Goal: Answer question/provide support

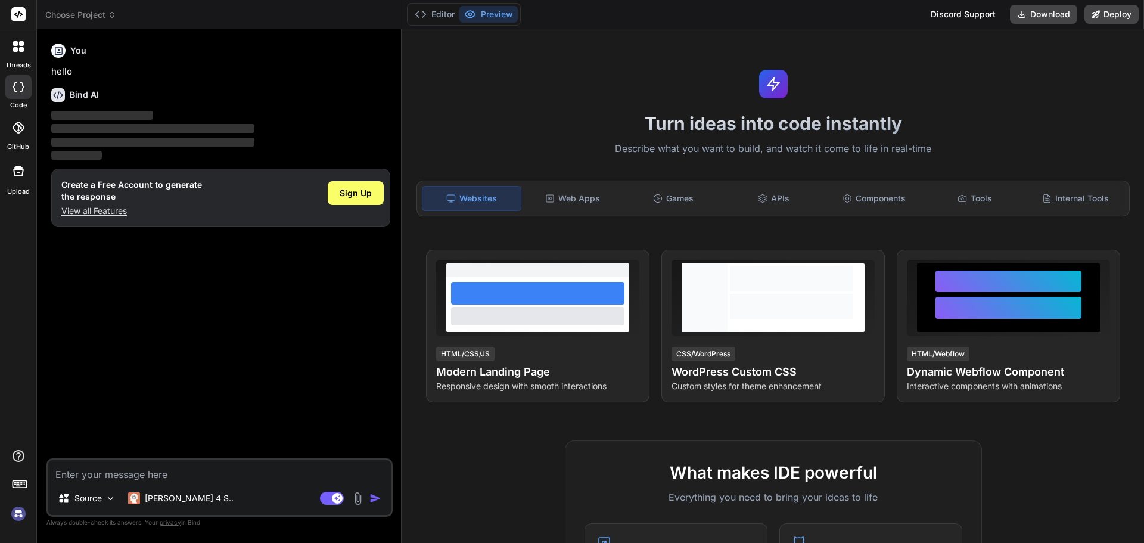
type textarea "x"
click at [137, 466] on textarea at bounding box center [219, 470] width 342 height 21
type textarea "How often did he/she interact with other team members"
type textarea "x"
type textarea "How often did he/she interact with other team members"
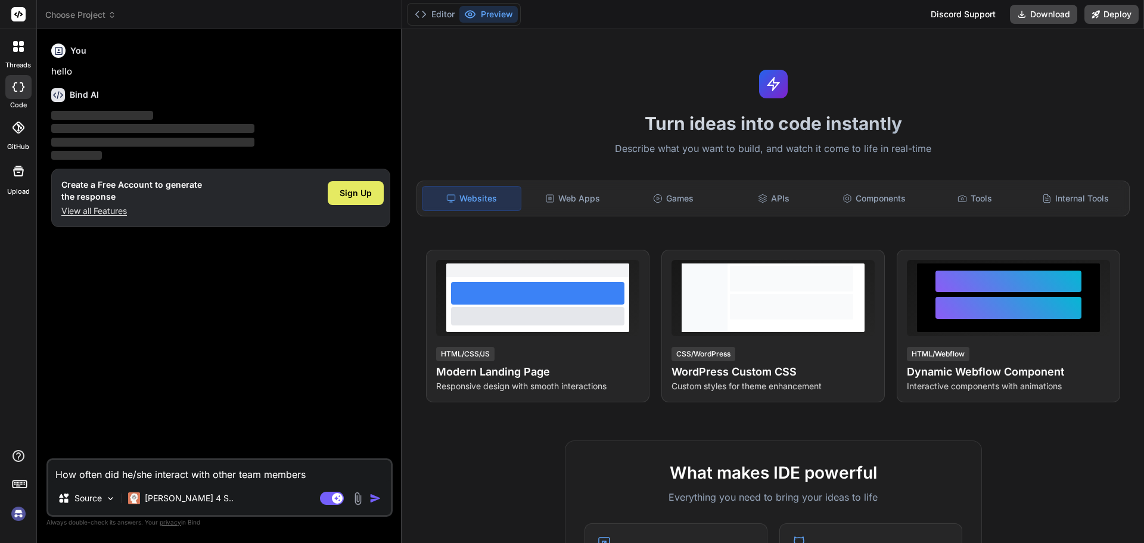
click at [362, 199] on div "Sign Up" at bounding box center [356, 193] width 56 height 24
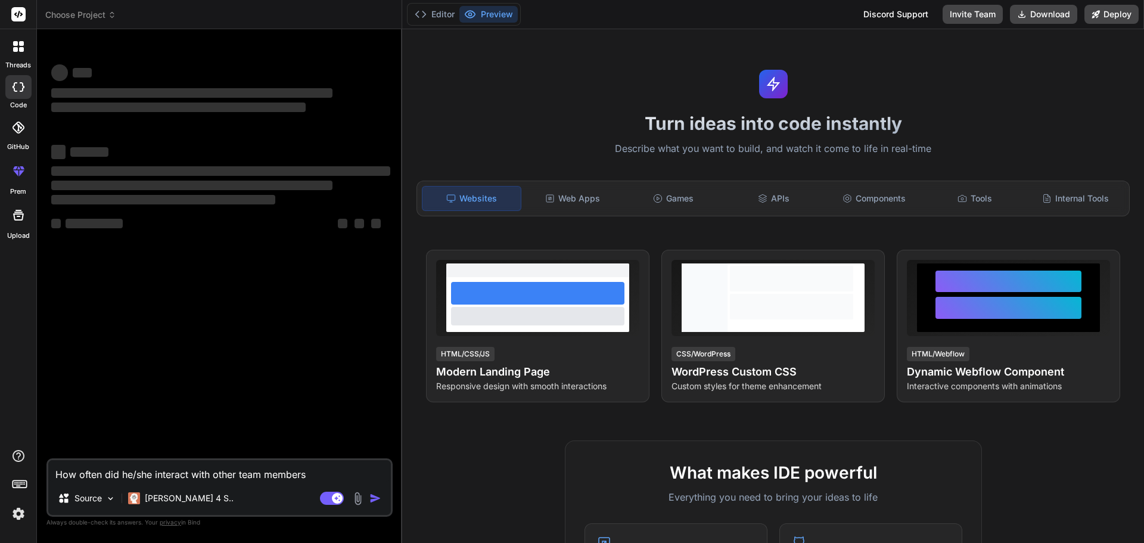
click at [316, 473] on textarea "How often did he/she interact with other team members" at bounding box center [219, 470] width 342 height 21
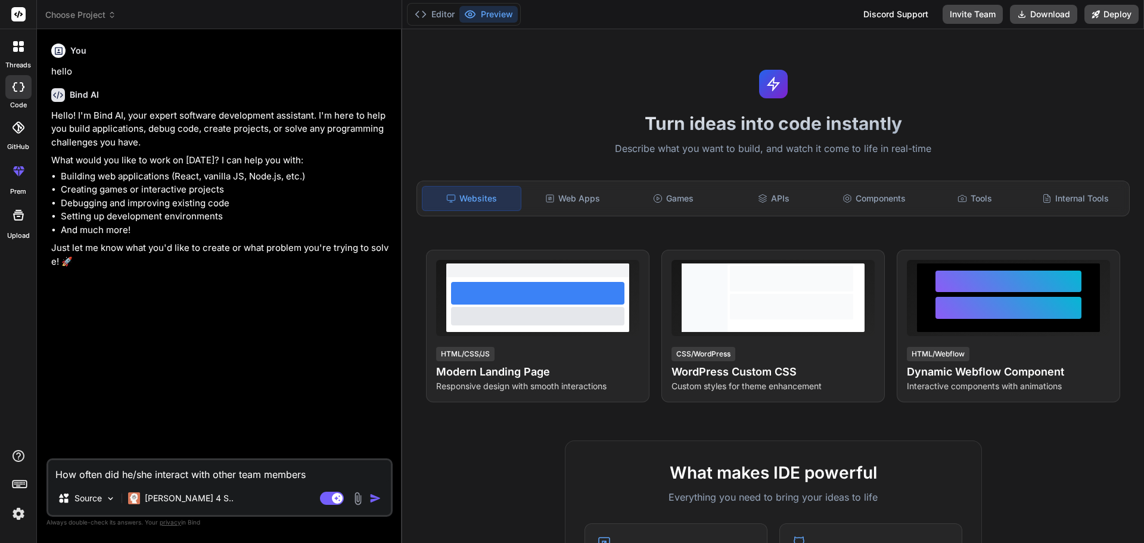
click at [250, 338] on div "You hello Bind AI Hello! I'm Bind AI, your expert software development assistan…" at bounding box center [221, 248] width 344 height 419
type textarea "x"
click at [327, 471] on textarea "How often did he/she interact with other team members" at bounding box center [219, 470] width 342 height 21
type textarea "How often did he/she interact with other team members"
type textarea "x"
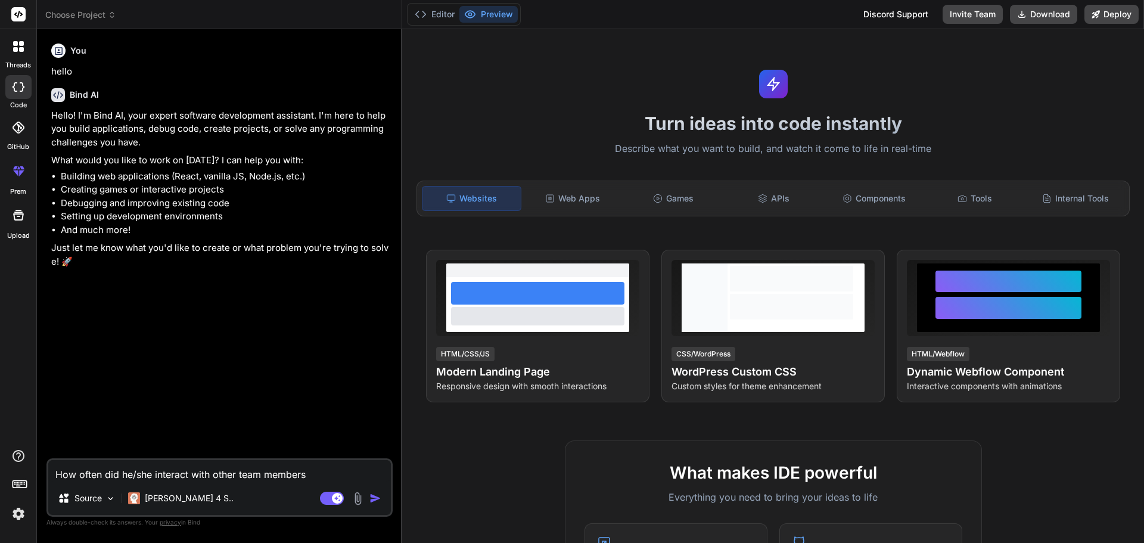
type textarea "How often did he/she interact with other team members a"
type textarea "x"
type textarea "How often did he/she interact with other team members an"
type textarea "x"
type textarea "How often did he/she interact with other team members ans"
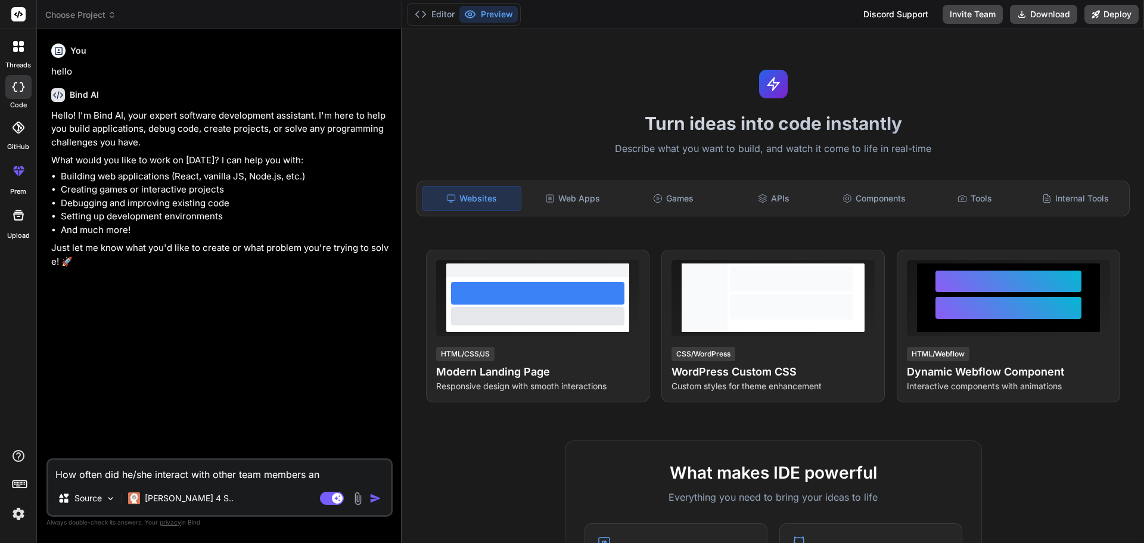
type textarea "x"
type textarea "How often did he/she interact with other team members answ"
type textarea "x"
type textarea "How often did he/she interact with other team members answe"
type textarea "x"
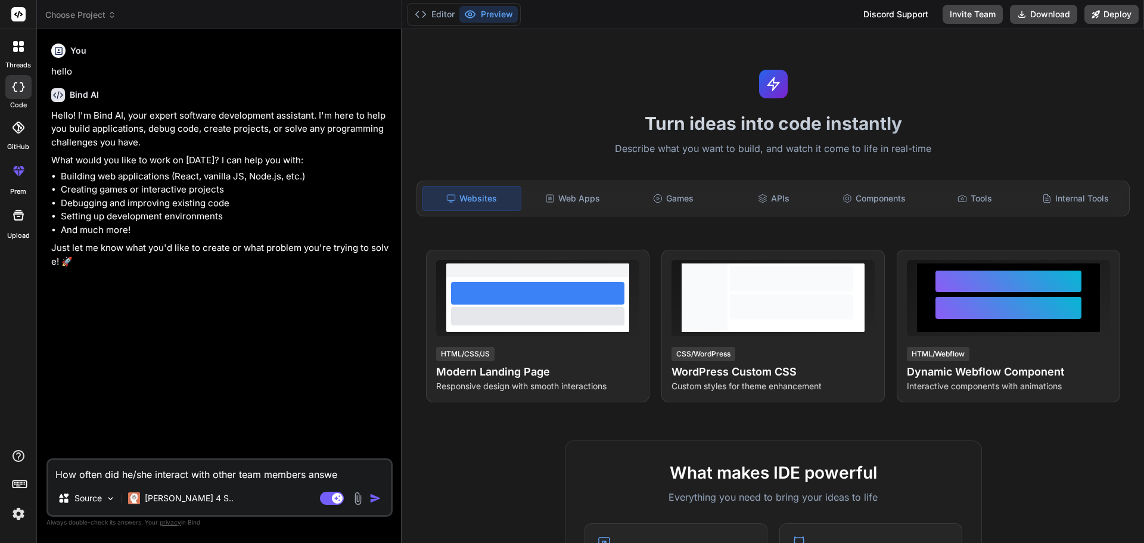
type textarea "How often did he/she interact with other team members answer"
type textarea "x"
type textarea "How often did he/she interact with other team members answer"
type textarea "x"
type textarea "How often did he/she interact with other team members answer t"
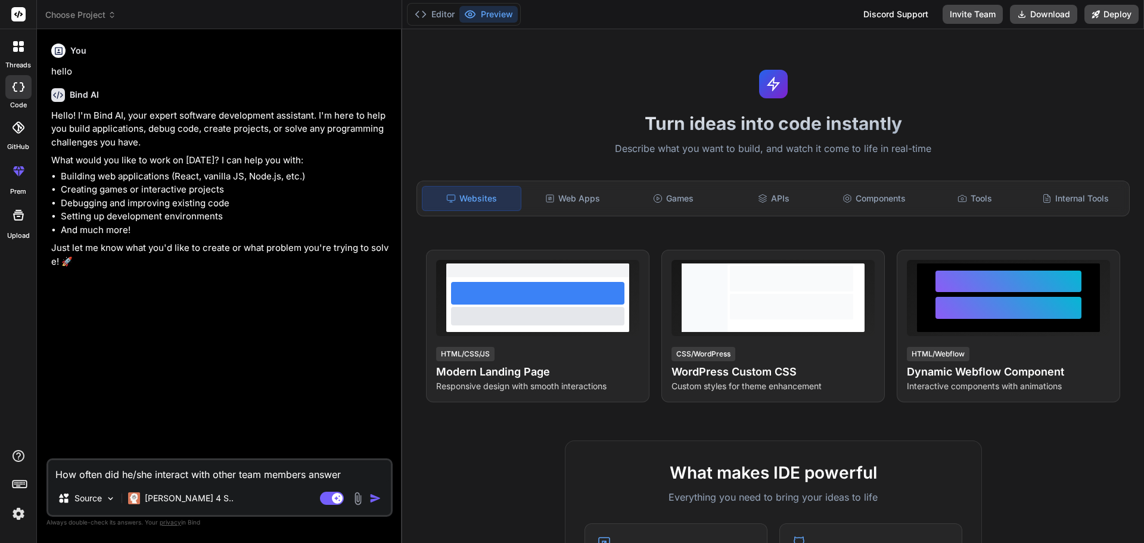
type textarea "x"
type textarea "How often did he/she interact with other team members answer th"
type textarea "x"
type textarea "How often did he/she interact with other team members answer thi"
type textarea "x"
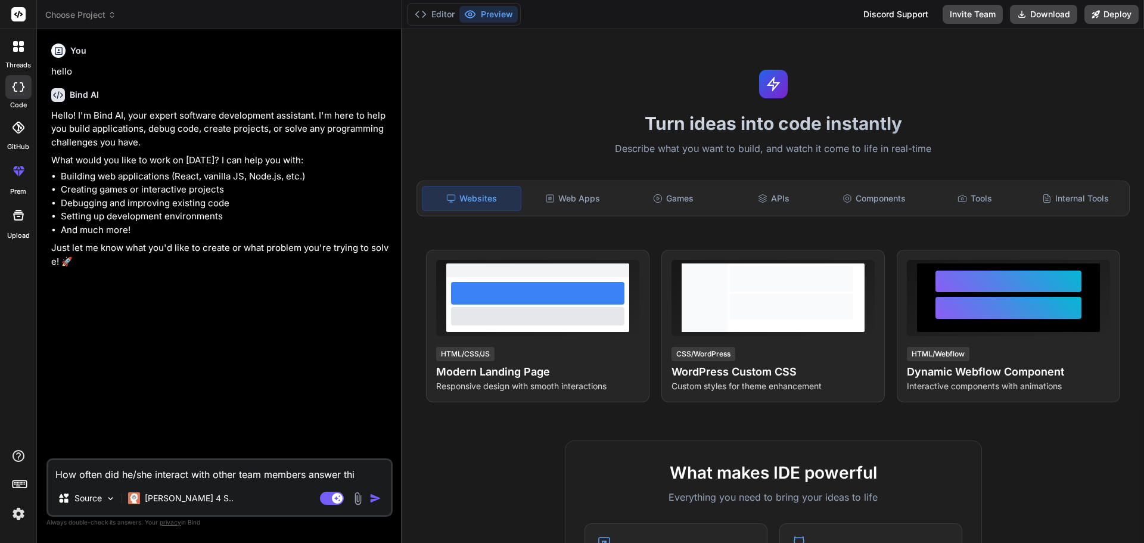
type textarea "How often did he/she interact with other team members answer this"
type textarea "x"
type textarea "How often did he/she interact with other team members answer this"
type textarea "x"
type textarea "How often did he/she interact with other team members answer this q"
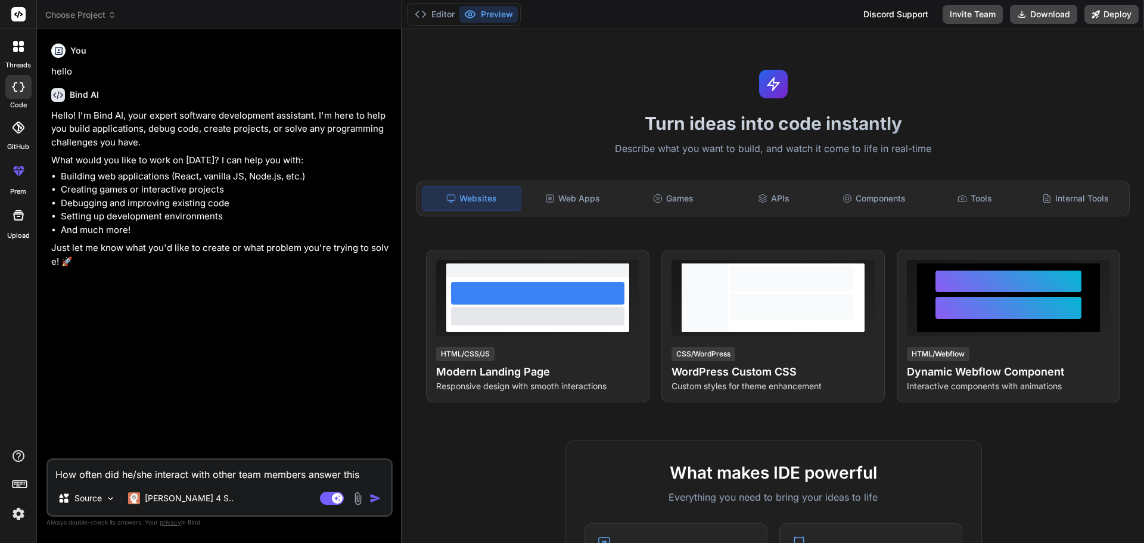
type textarea "x"
type textarea "How often did he/she interact with other team members answer this qu"
type textarea "x"
type textarea "How often did he/she interact with other team members answer this qua"
type textarea "x"
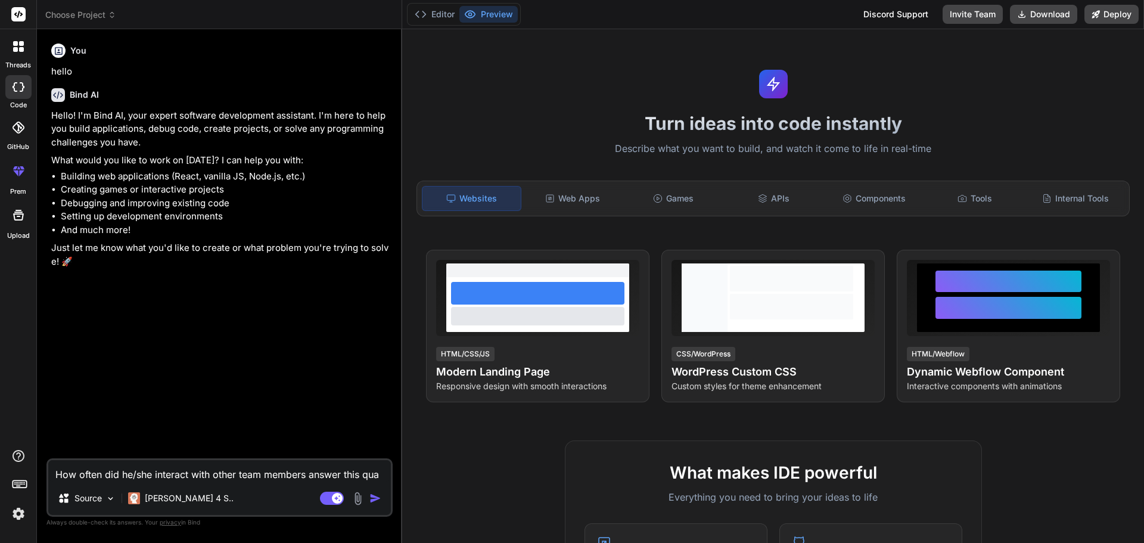
type textarea "How often did he/she interact with other team members answer this quas"
type textarea "x"
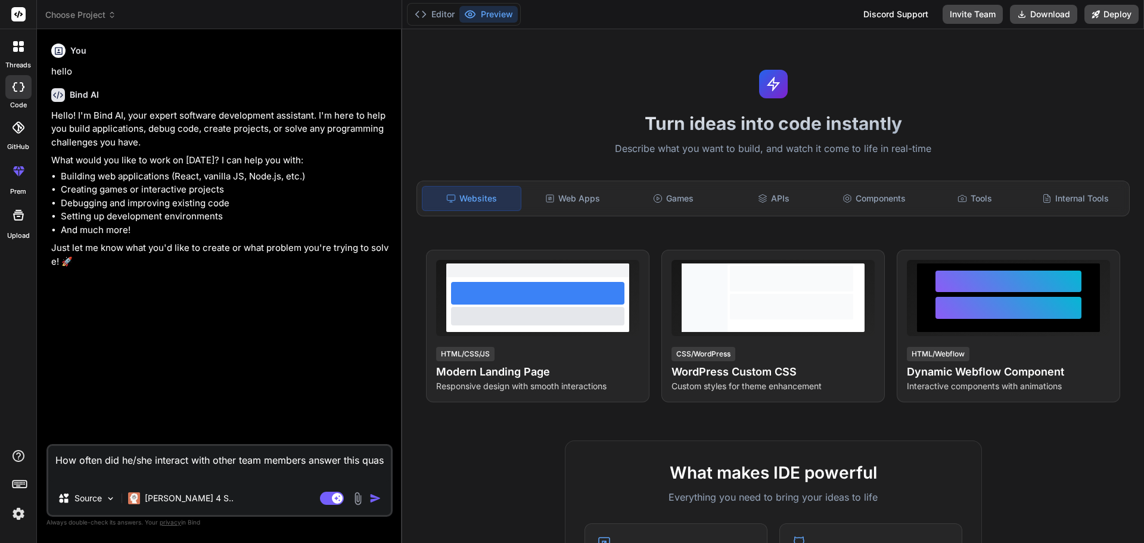
type textarea "How often did he/she interact with other team members answer this [PERSON_NAME]"
type textarea "x"
type textarea "How often did he/she interact with other team members answer this quasti"
type textarea "x"
type textarea "How often did he/she interact with other team members answer this quastio"
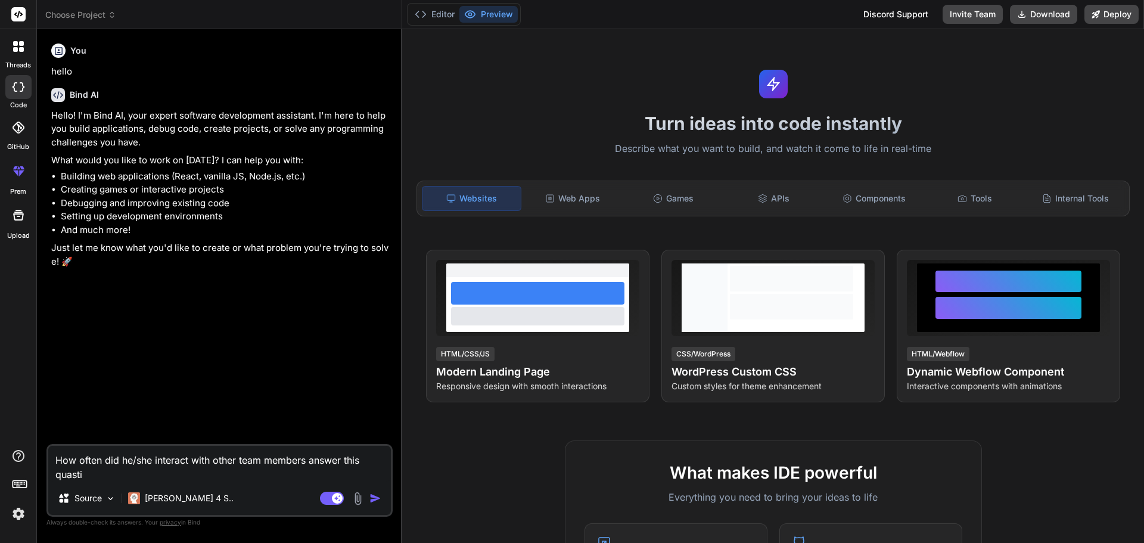
type textarea "x"
type textarea "How often did he/she interact with other team members answer this quastion"
type textarea "x"
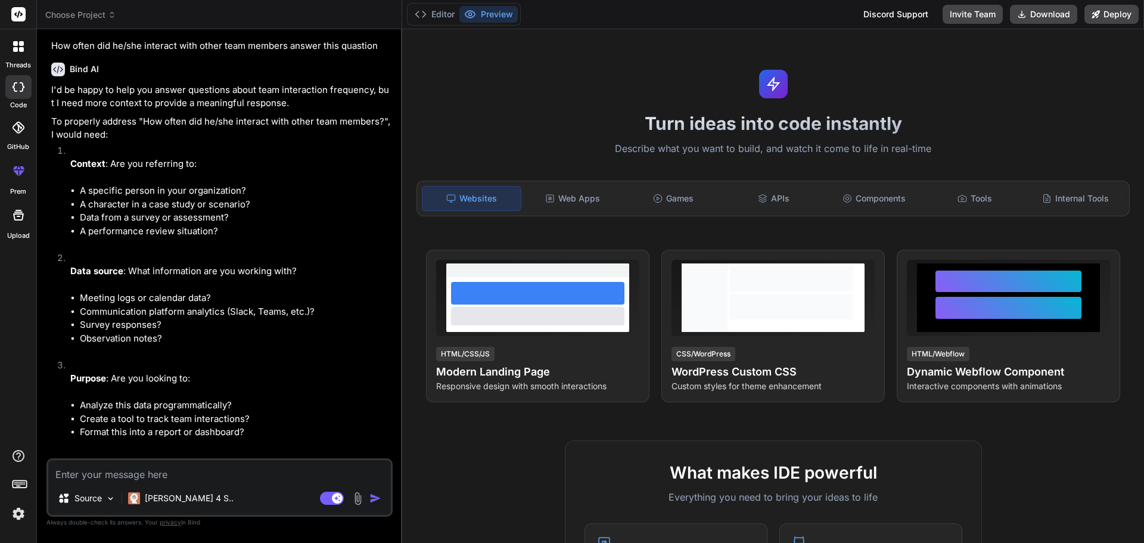
scroll to position [292, 0]
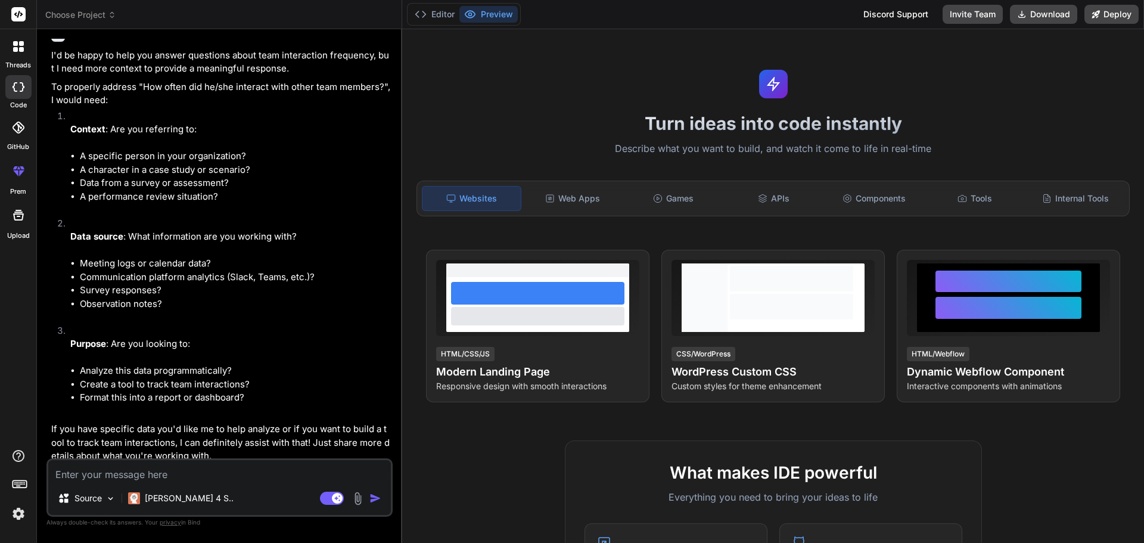
type textarea "x"
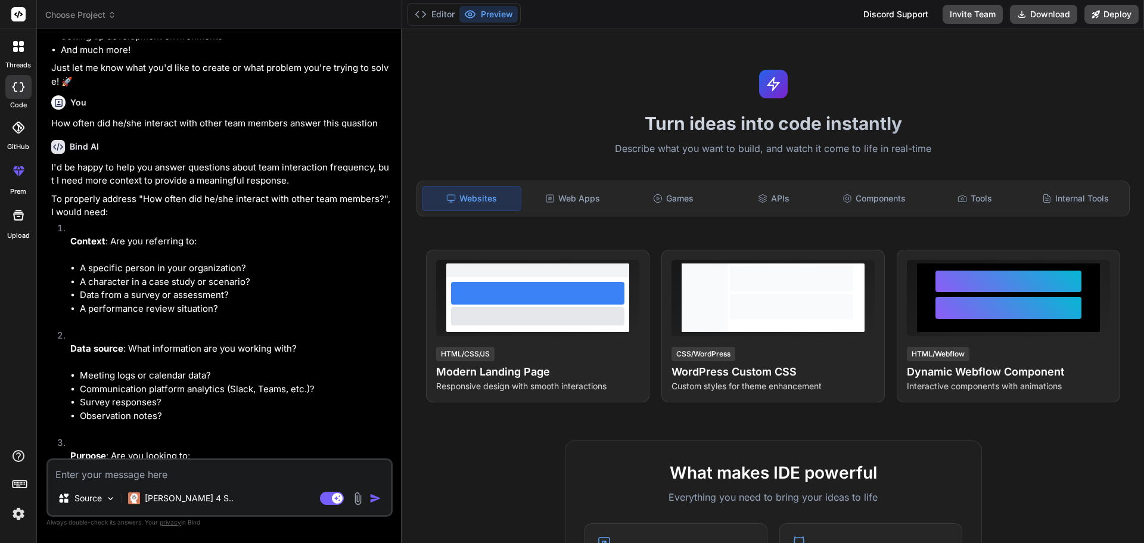
scroll to position [61, 0]
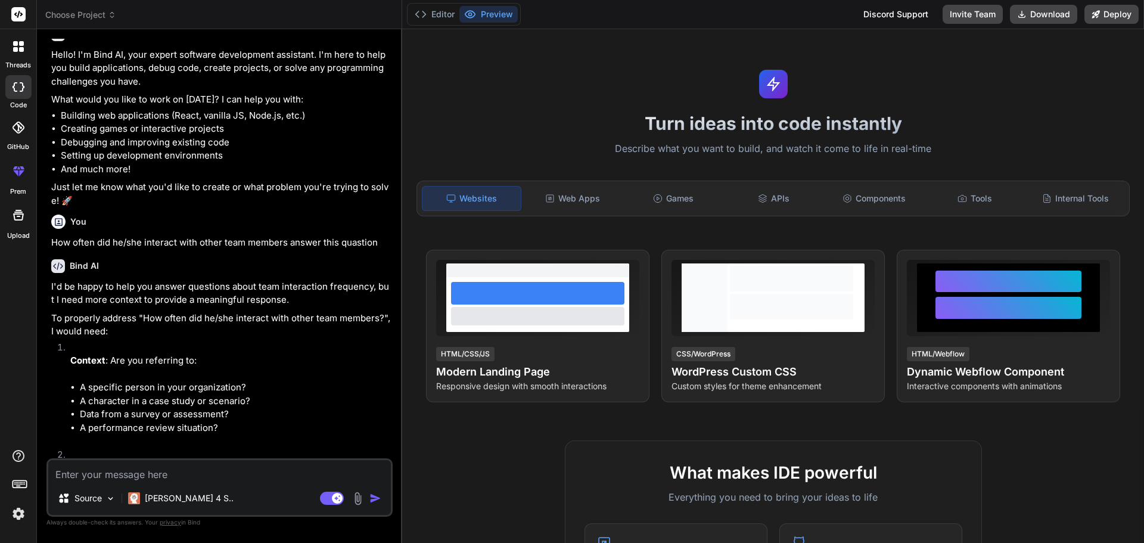
click at [72, 469] on textarea at bounding box center [219, 470] width 342 height 21
paste textarea "How often did he/she interact with other team members"
type textarea "How often did he/she interact with other team members"
type textarea "x"
type textarea "How often did he/she interact with other team members"
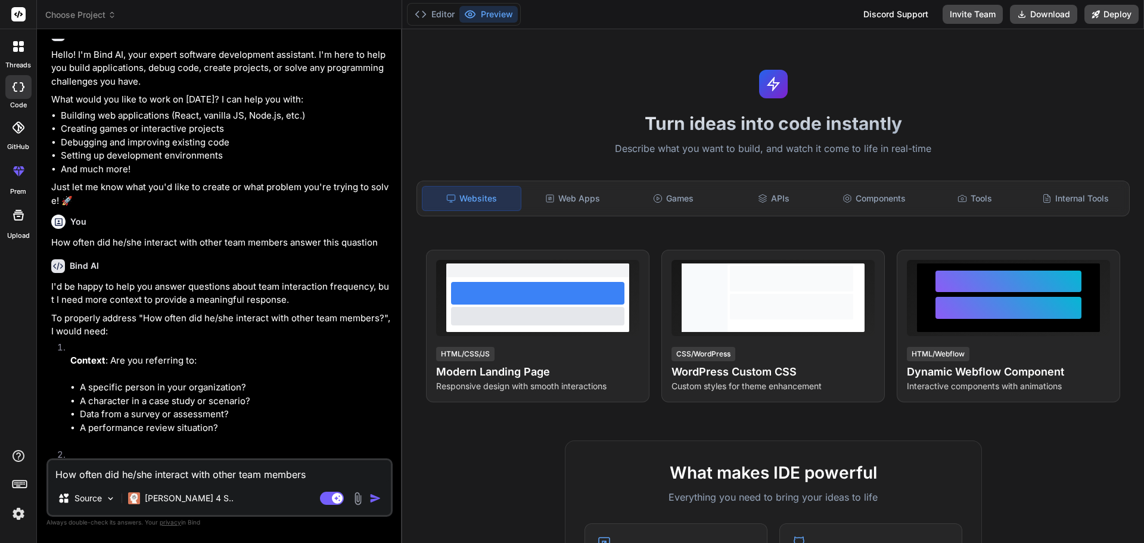
type textarea "x"
type textarea "How often did he/she interact with other team members r"
type textarea "x"
type textarea "How often did he/she interact with other team members re"
type textarea "x"
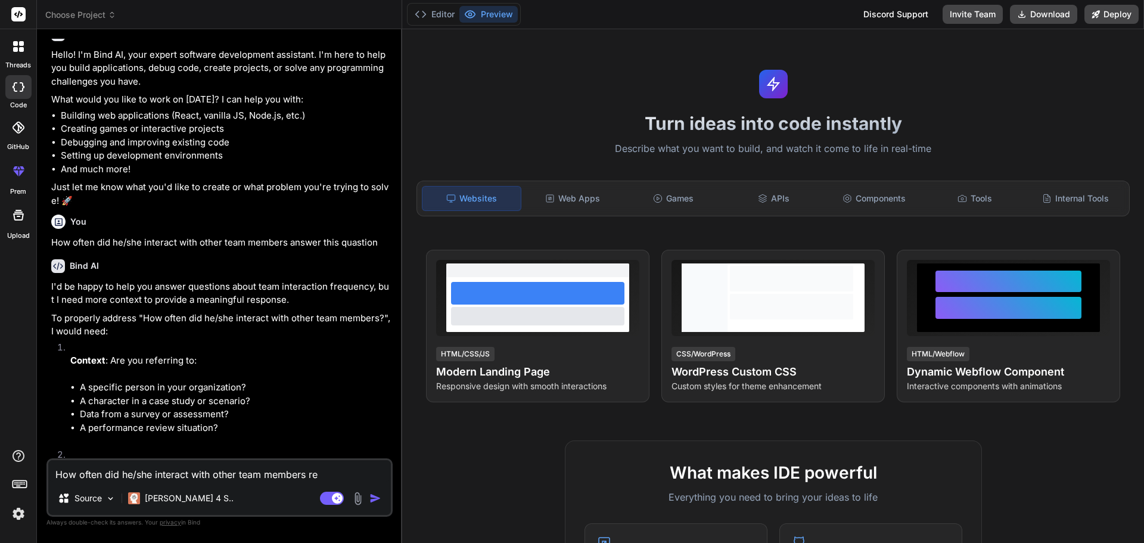
type textarea "How often did he/she interact with other team members rep"
type textarea "x"
type textarea "How often did he/she interact with other team members repl"
type textarea "x"
type textarea "How often did he/she interact with other team members reply"
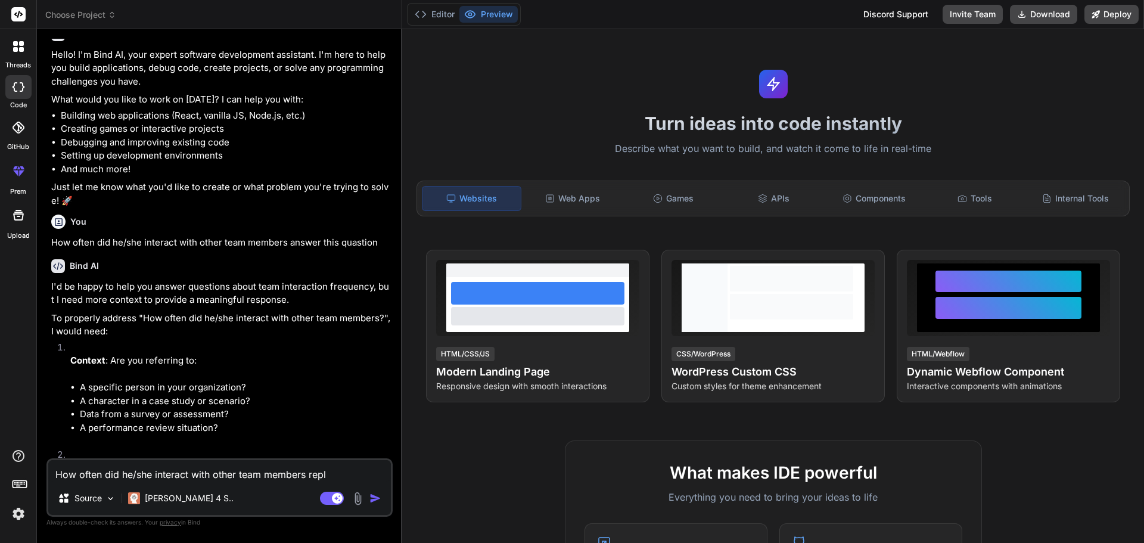
type textarea "x"
type textarea "How often did he/she interact with other team members reply"
type textarea "x"
type textarea "How often did he/she interact with other team members reply t"
type textarea "x"
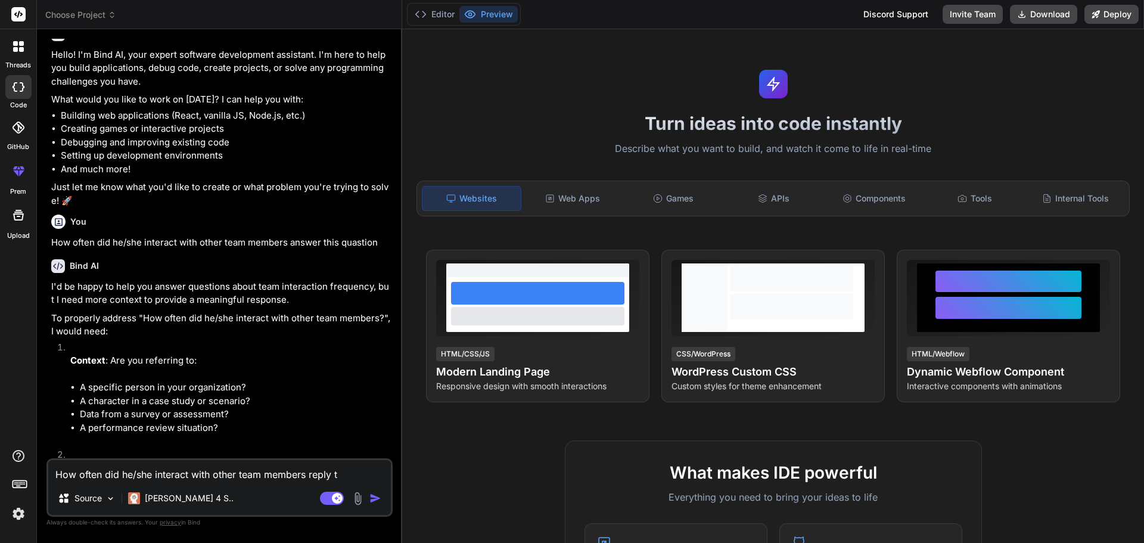
type textarea "How often did he/she interact with other team members reply th"
type textarea "x"
type textarea "How often did he/she interact with other team members reply thi"
type textarea "x"
type textarea "How often did he/she interact with other team members reply this"
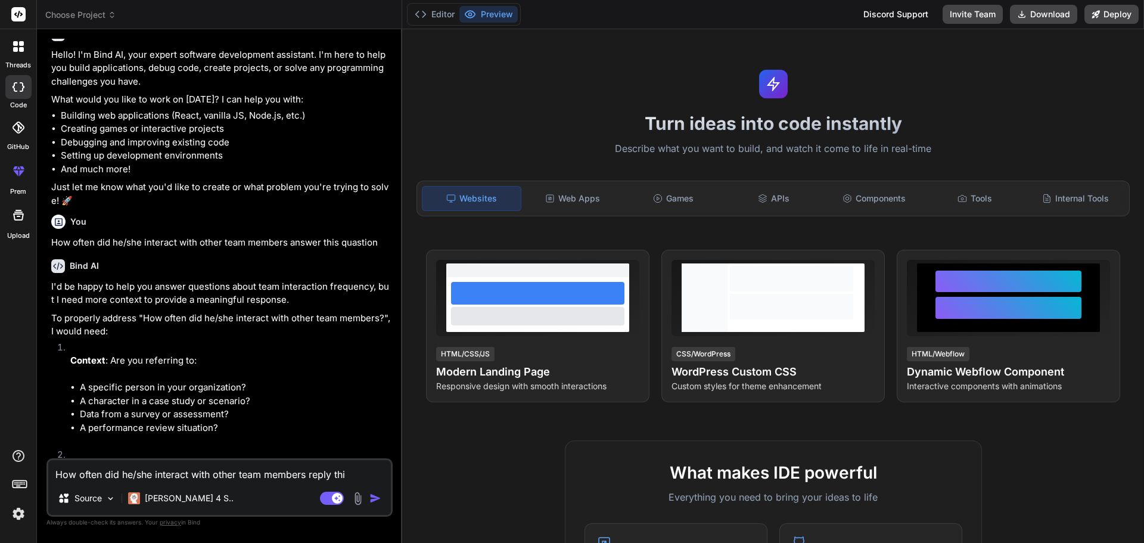
type textarea "x"
type textarea "How often did he/she interact with other team members reply this"
type textarea "x"
type textarea "How often did he/she interact with other team members reply this q"
type textarea "x"
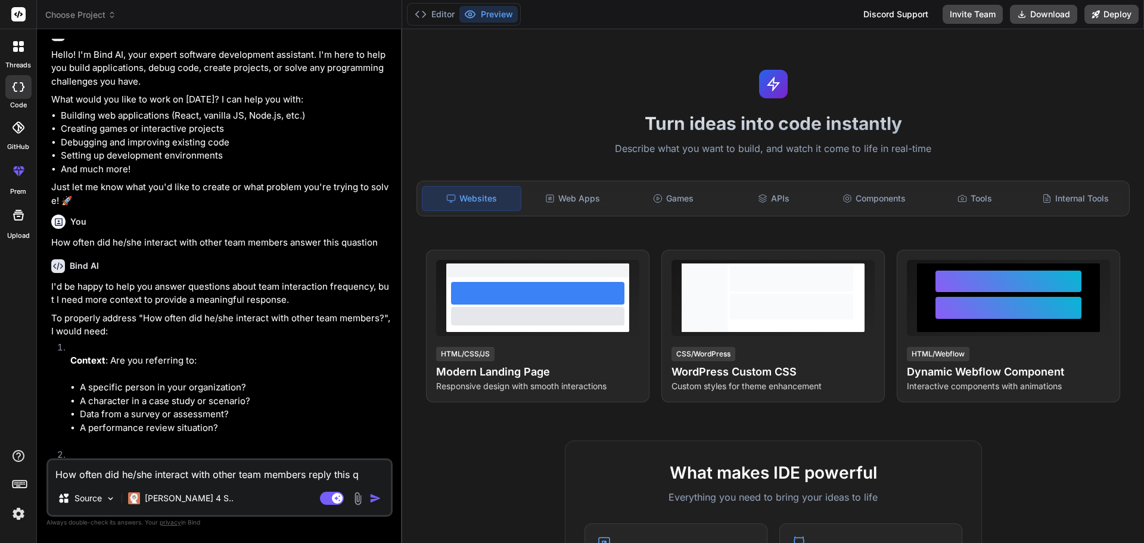
type textarea "How often did he/she interact with other team members reply this qu"
type textarea "x"
type textarea "How often did he/she interact with other team members reply this que"
type textarea "x"
type textarea "How often did he/she interact with other team members reply this ques"
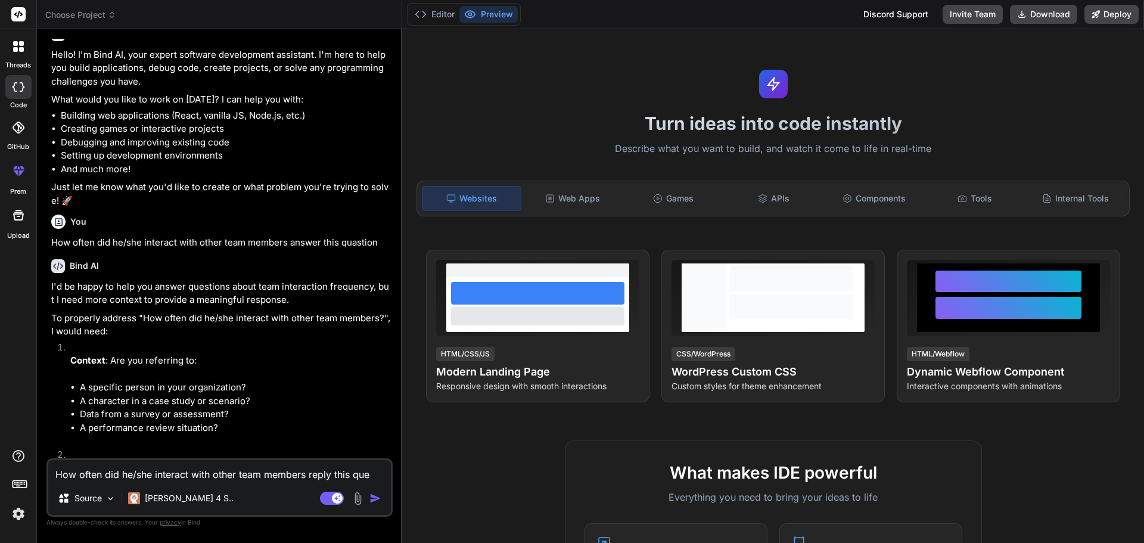
type textarea "x"
type textarea "How often did he/she interact with other team members reply this quest"
type textarea "x"
type textarea "How often did he/she interact with other team members reply this questi"
type textarea "x"
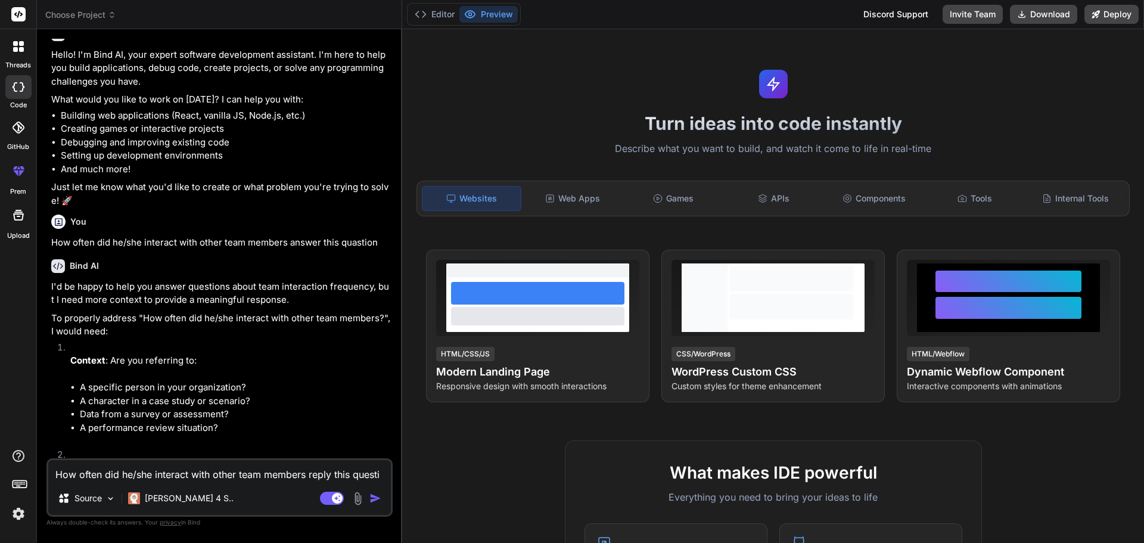
type textarea "How often did he/she interact with other team members reply this questin"
type textarea "x"
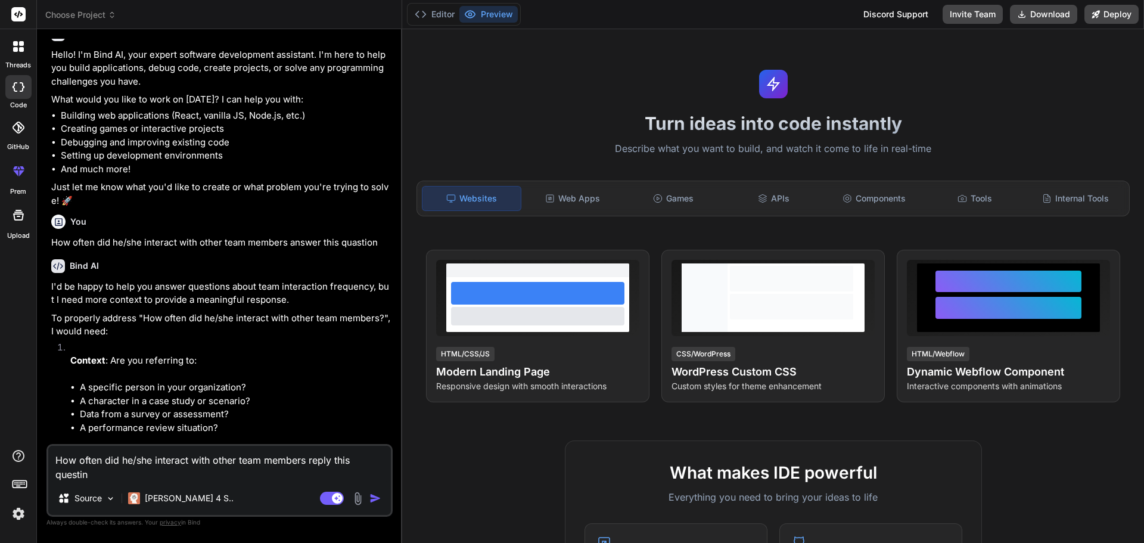
type textarea "How often did he/she interact with other team members reply this questin"
type textarea "x"
type textarea "How often did he/she interact with other team members reply this questin f"
type textarea "x"
type textarea "How often did he/she interact with other team members reply this questin fo"
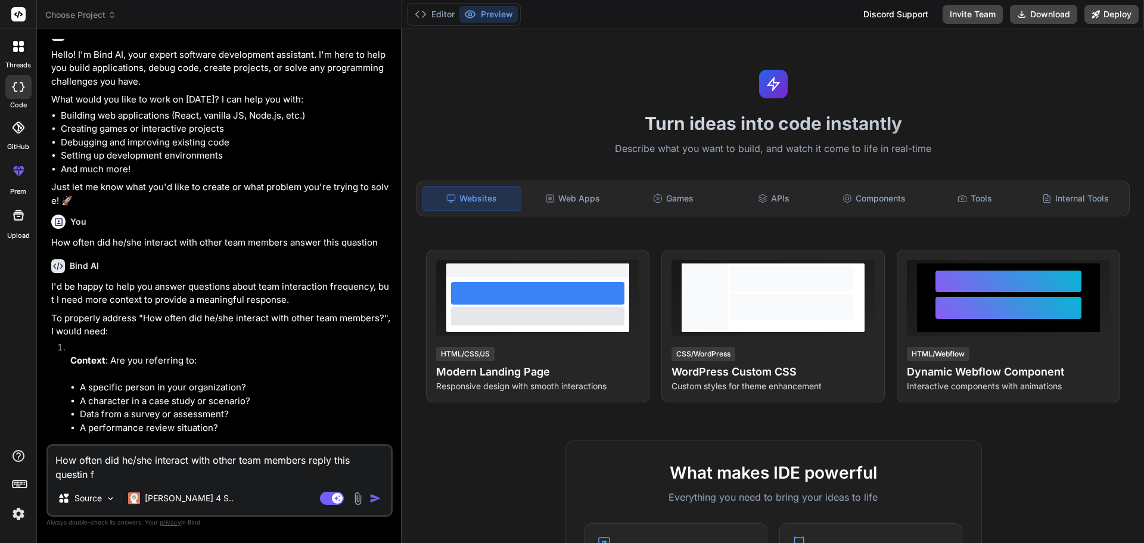
type textarea "x"
type textarea "How often did he/she interact with other team members reply this questin for"
type textarea "x"
type textarea "How often did he/she interact with other team members reply this questin for"
type textarea "x"
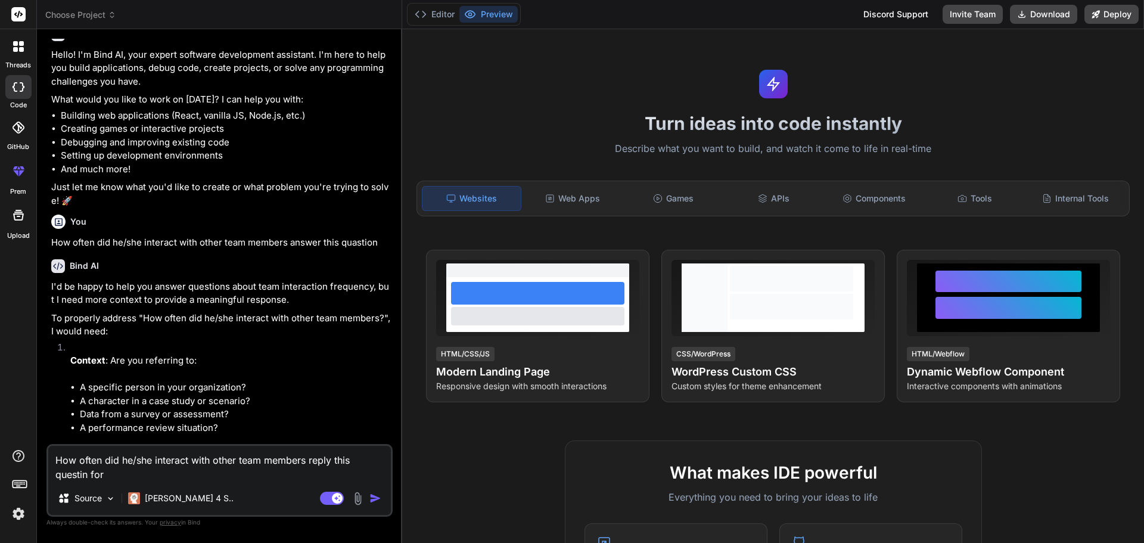
type textarea "How often did he/she interact with other team members reply this questin for t"
type textarea "x"
type textarea "How often did he/she interact with other team members reply this questin for th"
type textarea "x"
type textarea "How often did he/she interact with other team members reply this questin for the"
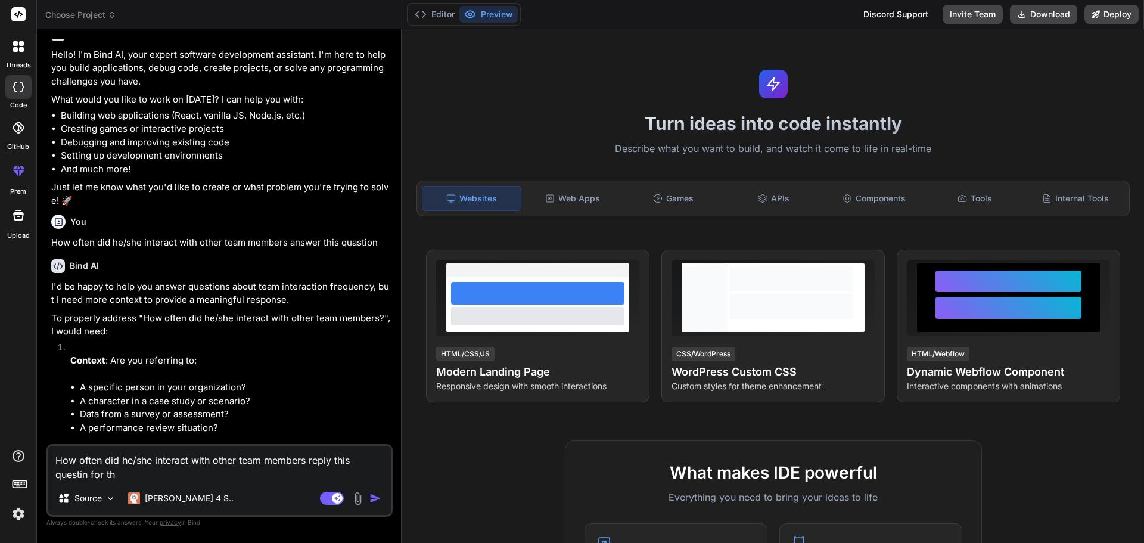
type textarea "x"
type textarea "How often did he/she interact with other team members reply this questin for the"
type textarea "x"
type textarea "How often did he/she interact with other team members reply this questin for th…"
type textarea "x"
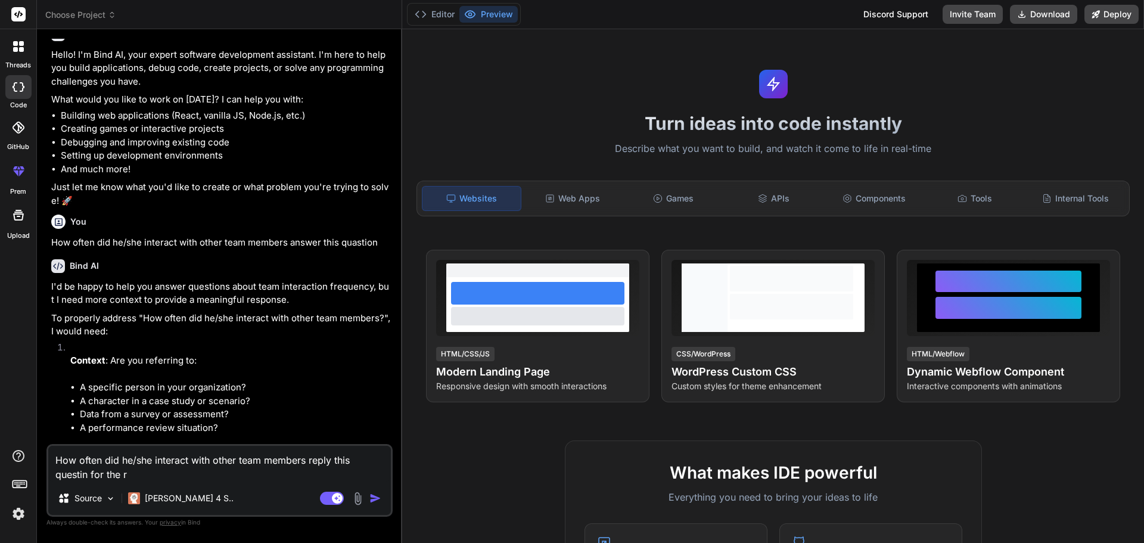
type textarea "How often did he/she interact with other team members reply this questin for th…"
type textarea "x"
type textarea "How often did he/she interact with other team members reply this questin for th…"
type textarea "x"
type textarea "How often did he/she interact with other team members reply this questin for the"
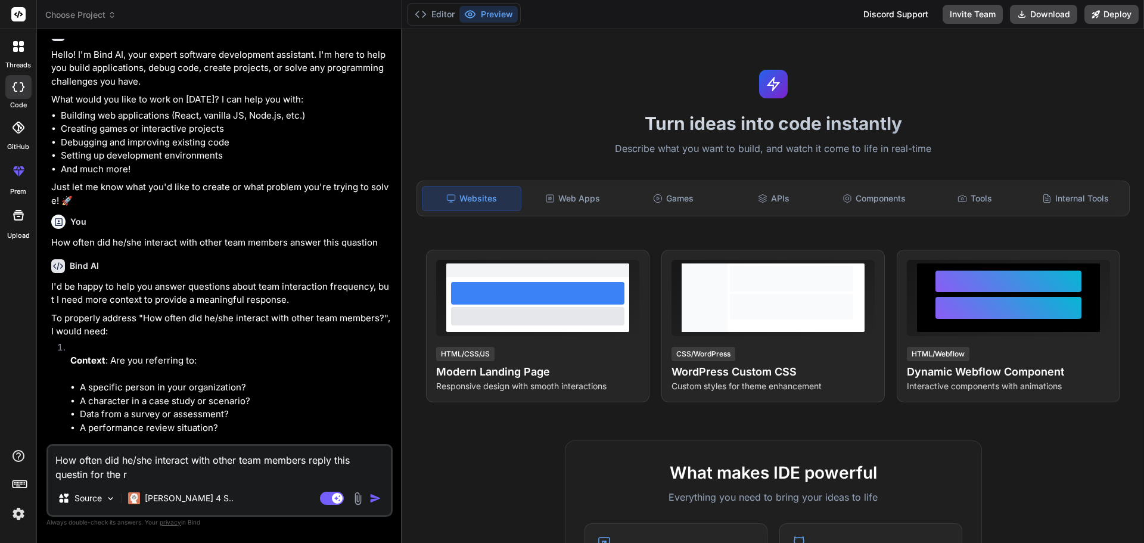
type textarea "x"
type textarea "How often did he/she interact with other team members reply this questin for th…"
type textarea "x"
type textarea "How often did he/she interact with other team members reply this questin for th…"
type textarea "x"
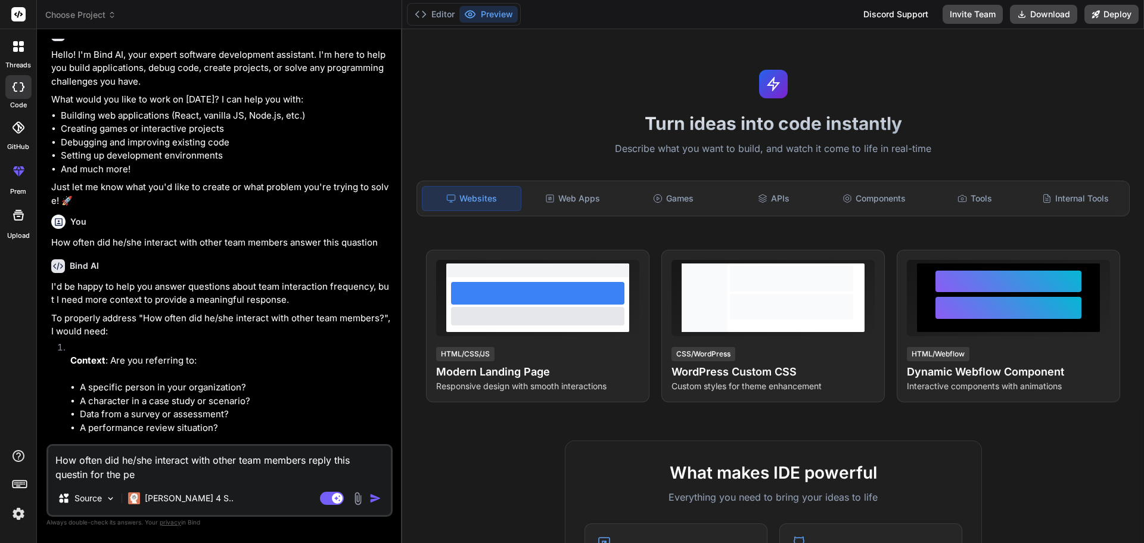
type textarea "How often did he/she interact with other team members reply this questin for th…"
type textarea "x"
type textarea "How often did he/she interact with other team members reply this questin for th…"
type textarea "x"
type textarea "How often did he/she interact with other team members reply this questin for th…"
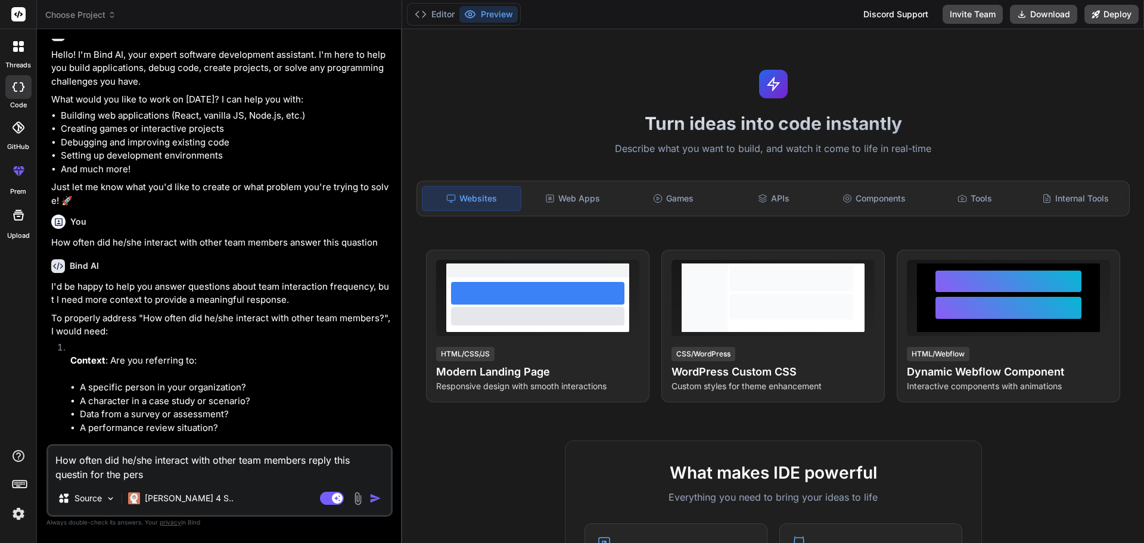
type textarea "x"
type textarea "How often did he/she interact with other team members reply this questin for th…"
type textarea "x"
type textarea "How often did he/she interact with other team members reply this questin for th…"
type textarea "x"
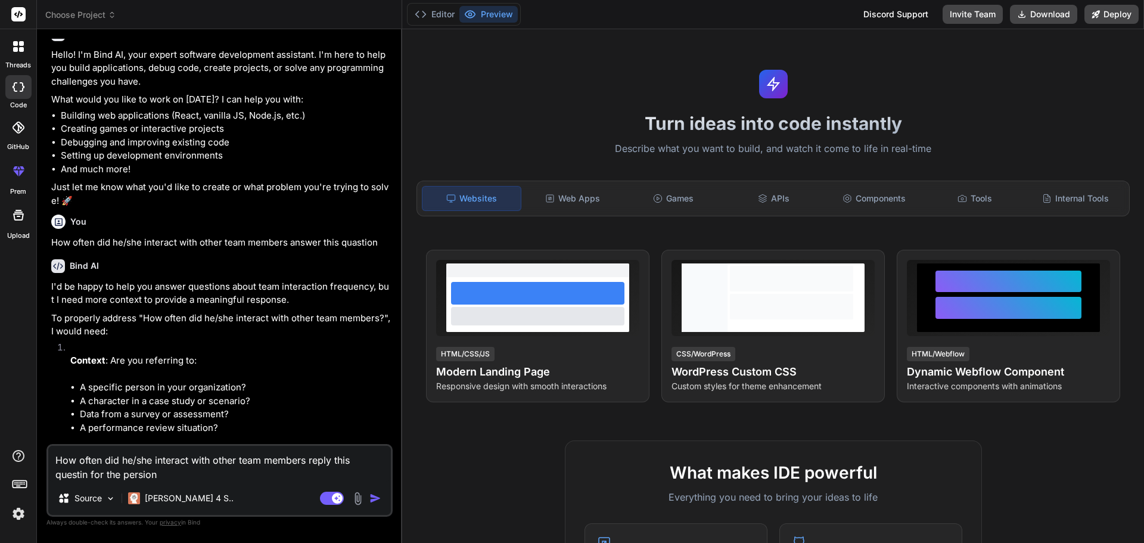
type textarea "How often did he/she interact with other team members reply this questin for th…"
type textarea "x"
type textarea "How often did he/she interact with other team members reply this questin for th…"
type textarea "x"
type textarea "How often did he/she interact with other team members reply this questin for th…"
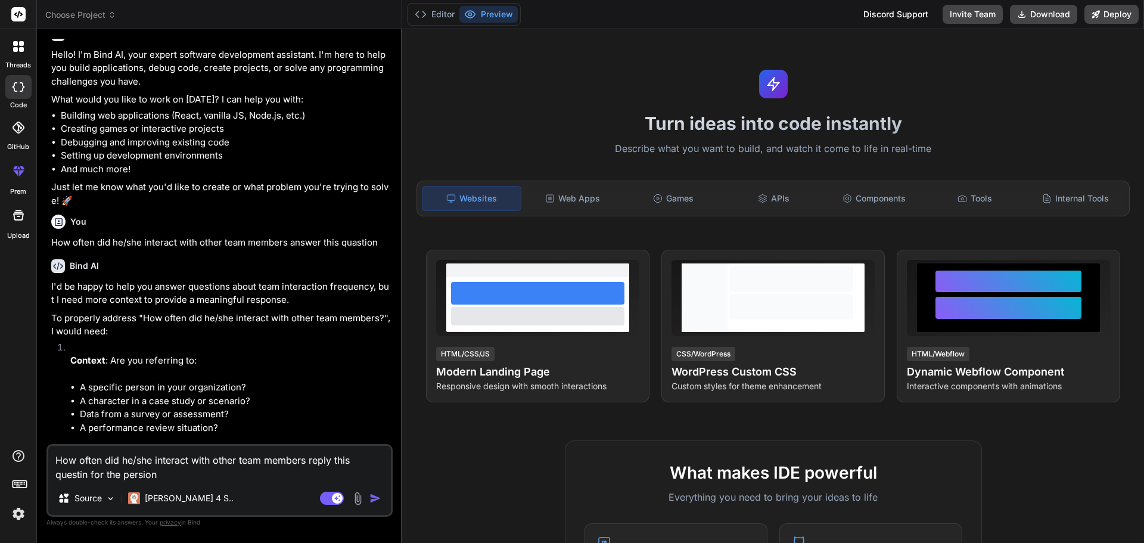
type textarea "x"
type textarea "How often did he/she interact with other team members reply this questin for th…"
type textarea "x"
type textarea "How often did he/she interact with other team members reply this questin for th…"
type textarea "x"
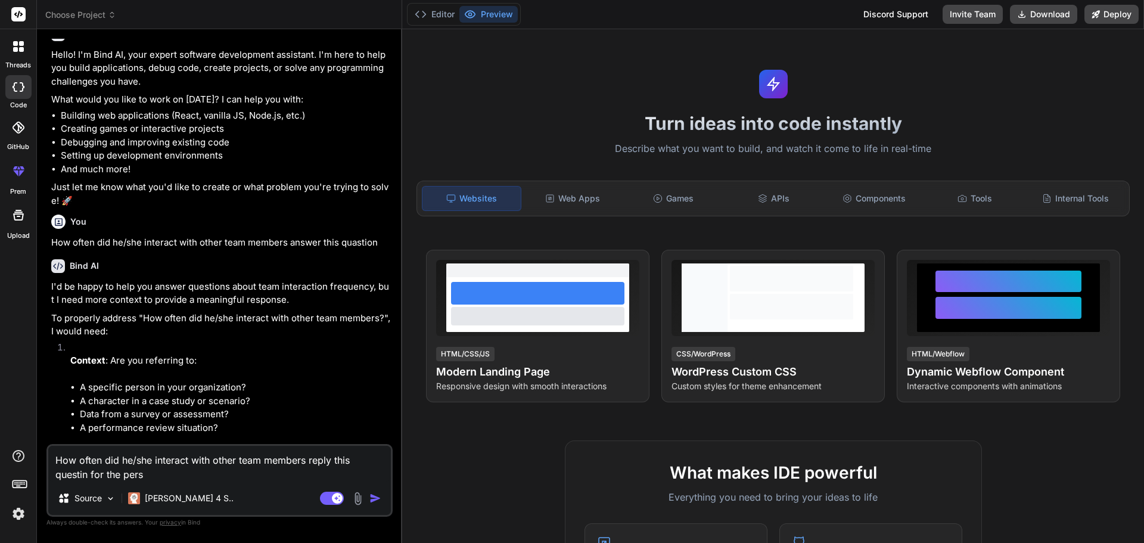
type textarea "How often did he/she interact with other team members reply this questin for th…"
type textarea "x"
type textarea "How often did he/she interact with other team members reply this questin for th…"
type textarea "x"
type textarea "How often did he/she interact with other team members reply this questin for th…"
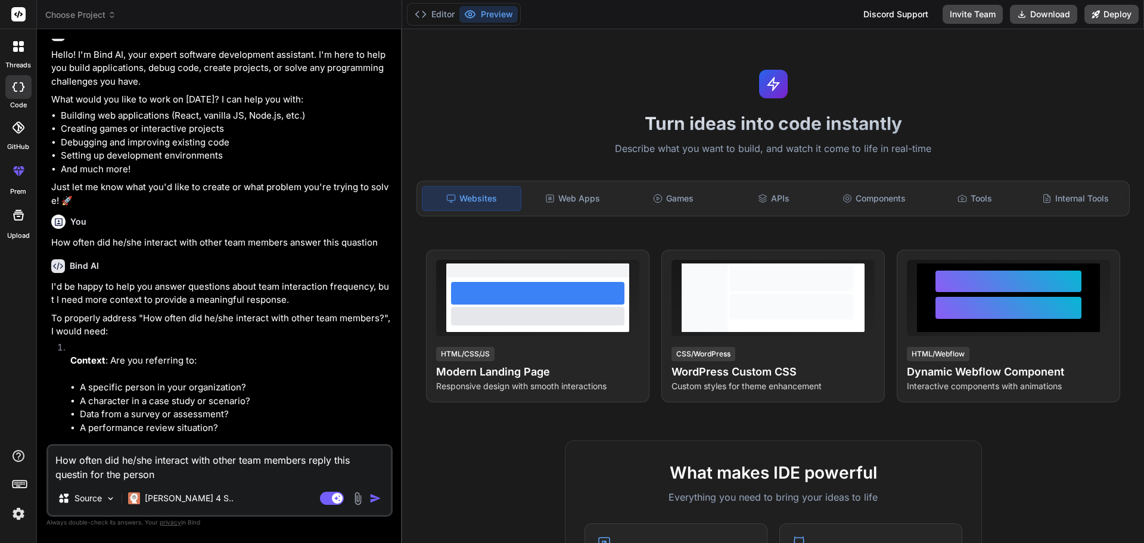
type textarea "x"
type textarea "How often did he/she interact with other team members reply this questin for th…"
type textarea "x"
type textarea "How often did he/she interact with other team members reply this questin for th…"
type textarea "x"
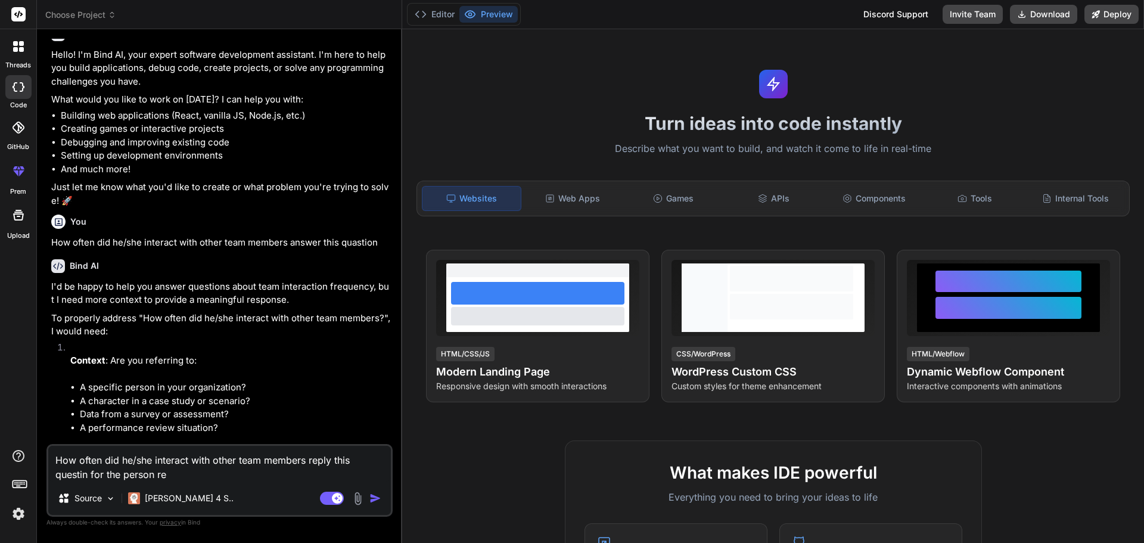
type textarea "How often did he/she interact with other team members reply this questin for th…"
type textarea "x"
type textarea "How often did he/she interact with other team members reply this questin for th…"
type textarea "x"
type textarea "How often did he/she interact with other team members reply this questin for th…"
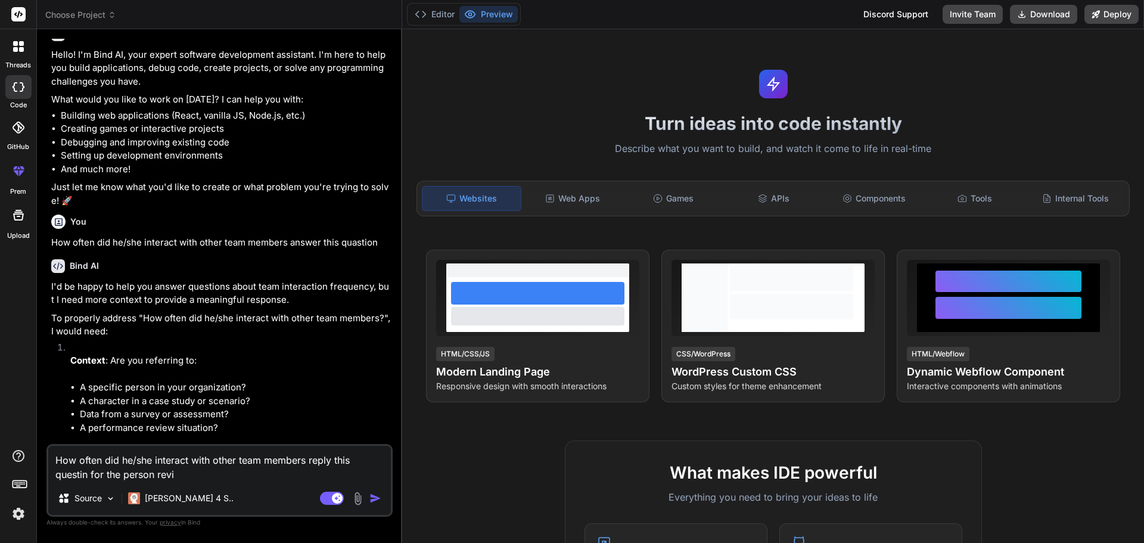
type textarea "x"
type textarea "How often did he/she interact with other team members reply this questin for th…"
type textarea "x"
type textarea "How often did he/she interact with other team members reply this question for t…"
type textarea "x"
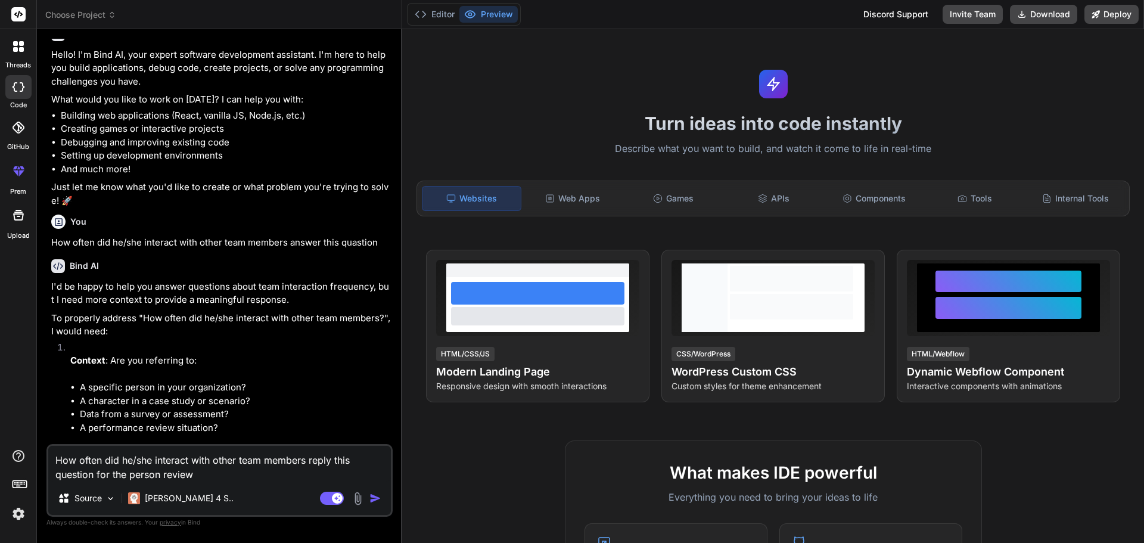
type textarea "How often did he/she interact with other team members reply this question for t…"
click at [369, 497] on img "button" at bounding box center [375, 498] width 12 height 12
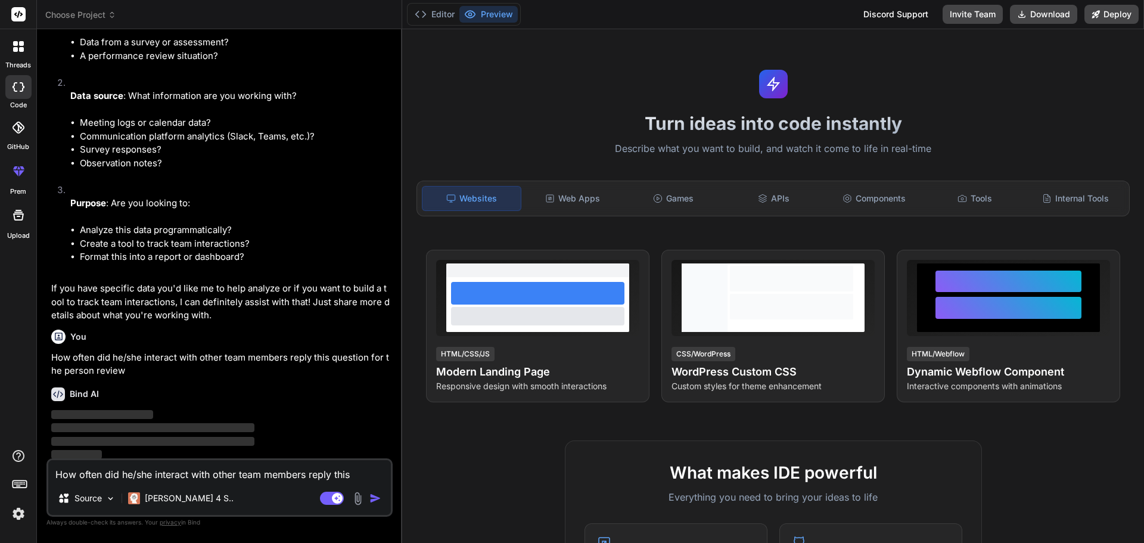
scroll to position [436, 0]
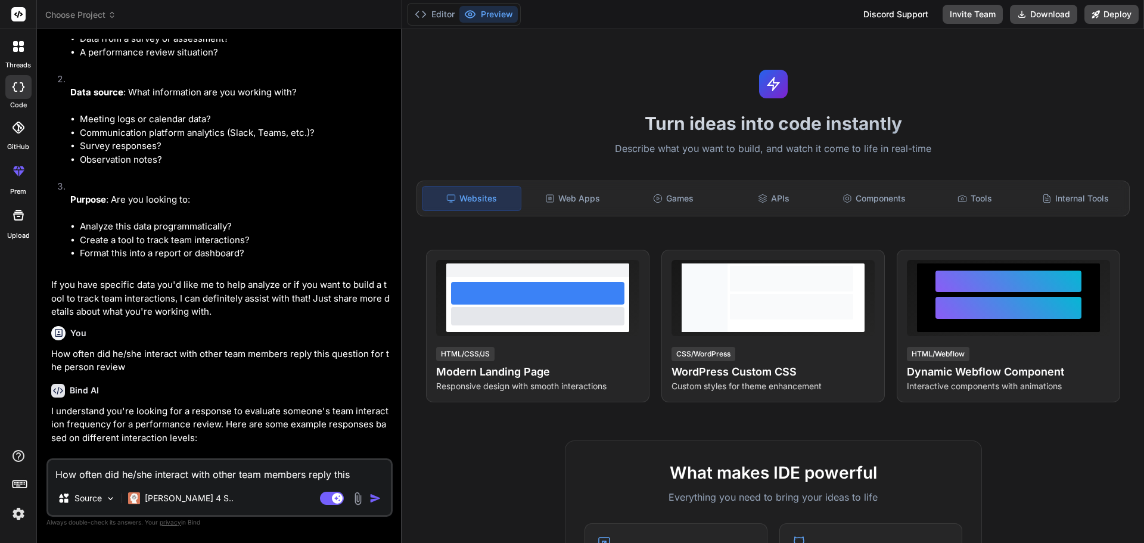
type textarea "x"
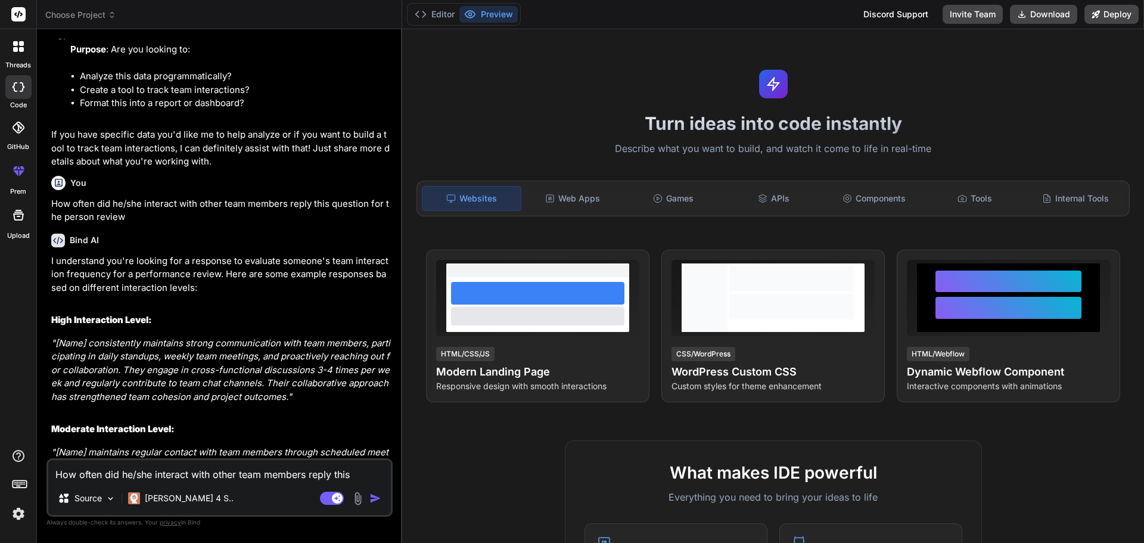
scroll to position [615, 0]
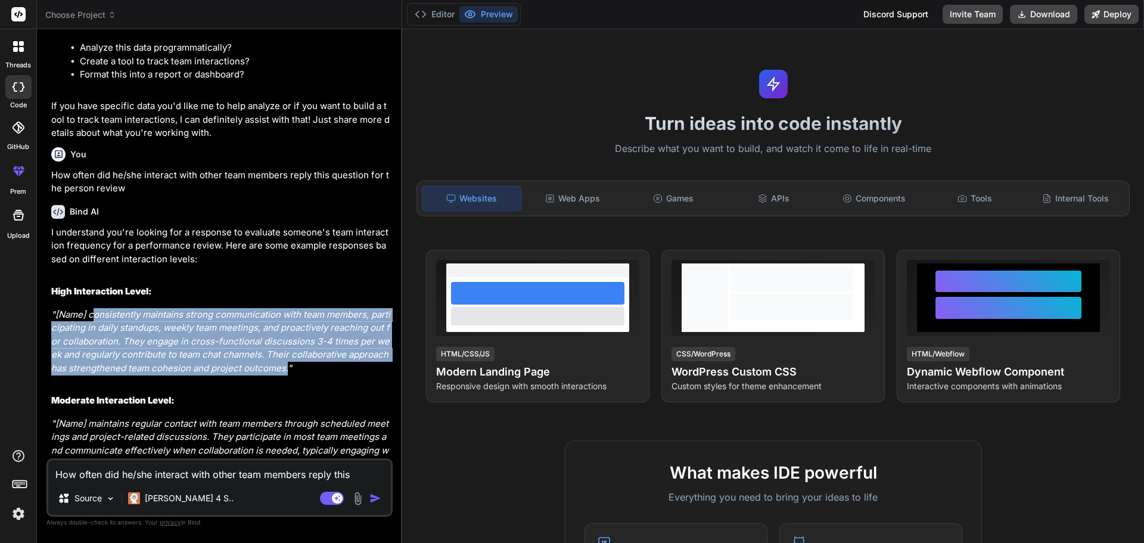
drag, startPoint x: 94, startPoint y: 316, endPoint x: 285, endPoint y: 370, distance: 198.9
click at [285, 370] on em ""[Name] consistently maintains strong communication with team members, particip…" at bounding box center [220, 341] width 339 height 65
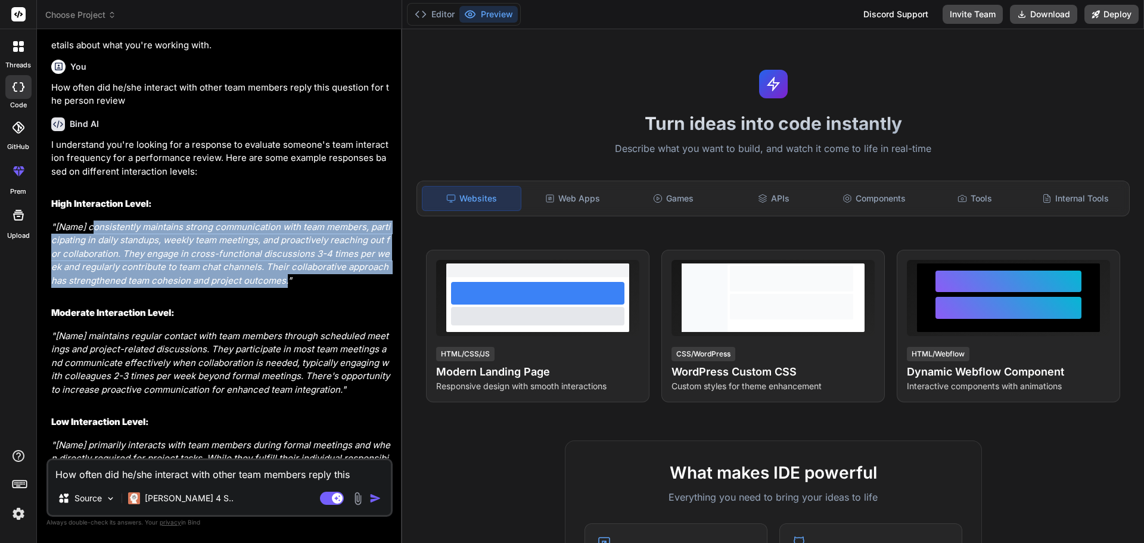
scroll to position [734, 0]
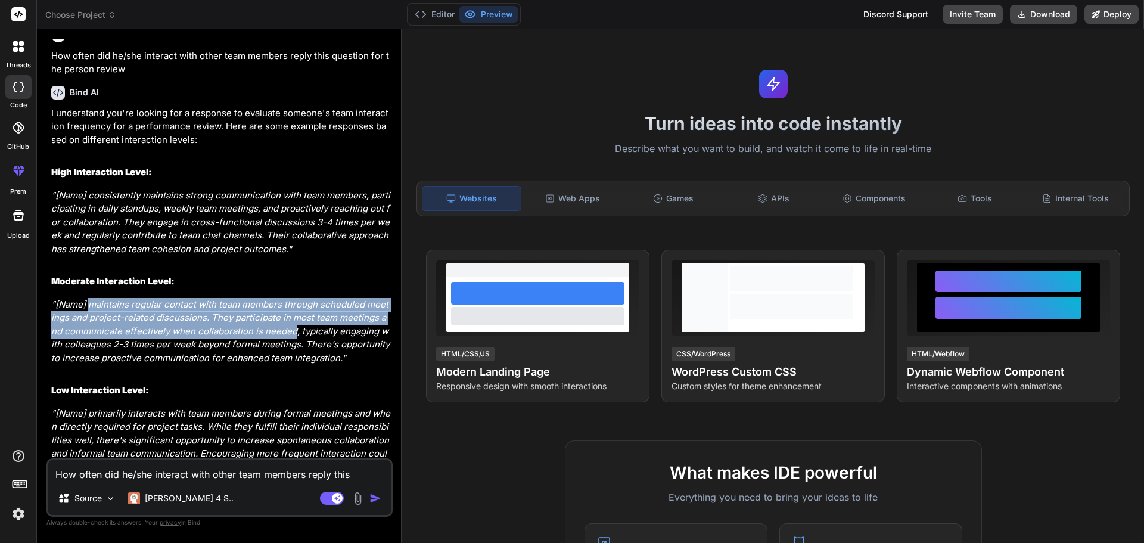
drag, startPoint x: 95, startPoint y: 303, endPoint x: 303, endPoint y: 332, distance: 209.8
click at [291, 332] on em ""[Name] maintains regular contact with team members through scheduled meetings …" at bounding box center [221, 330] width 341 height 65
copy em "maintains regular contact with team members through scheduled meetings and proj…"
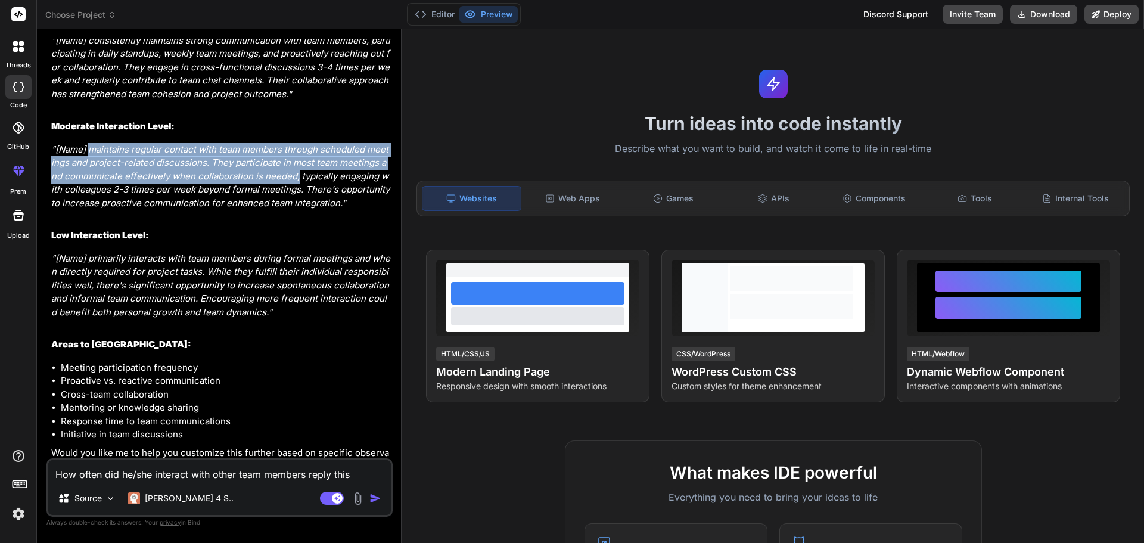
scroll to position [906, 0]
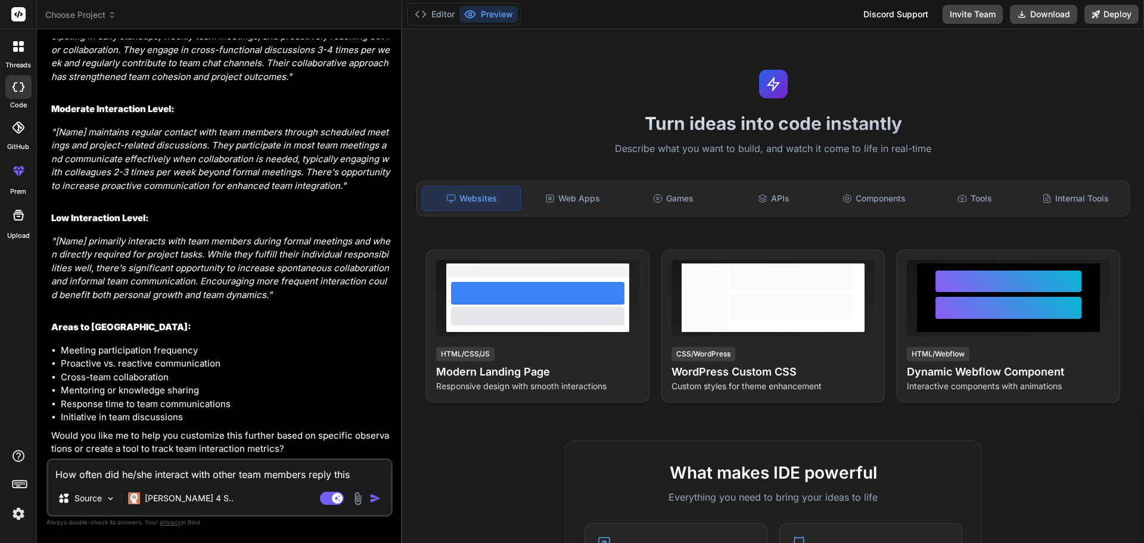
click at [140, 478] on textarea "How often did he/she interact with other team members reply this question for t…" at bounding box center [219, 470] width 342 height 21
paste textarea "How do you suggest on overcoming his/her weaknesses?"
type textarea "How do you suggest on overcoming his/her weaknesses?"
type textarea "x"
type textarea "How do you suggest on overcoming his/her weaknesses?"
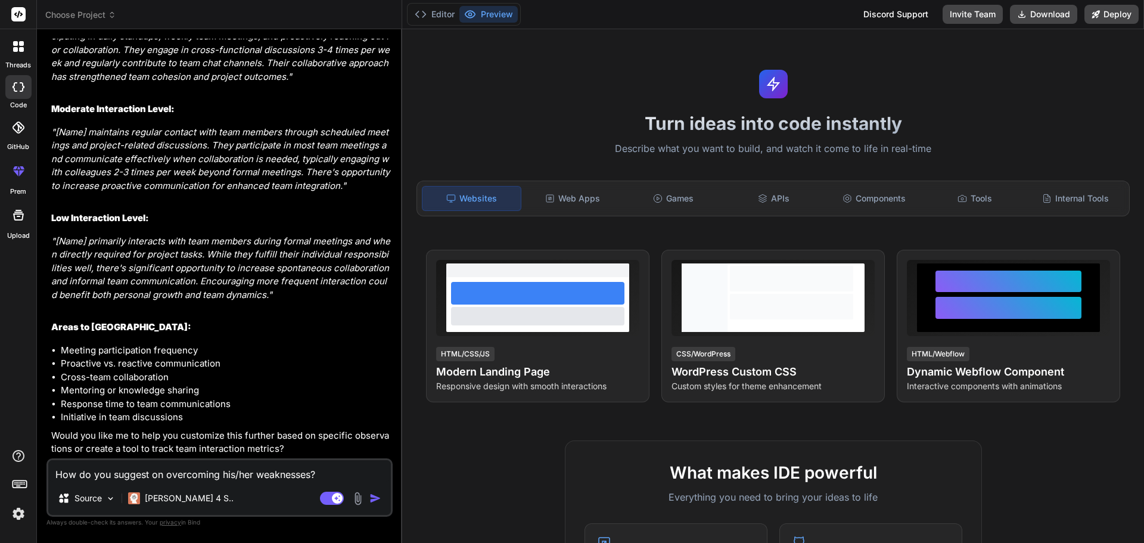
type textarea "x"
type textarea "How do you suggest on overcoming his/her weaknesses? d"
type textarea "x"
type textarea "How do you suggest on overcoming his/her weaknesses? do"
type textarea "x"
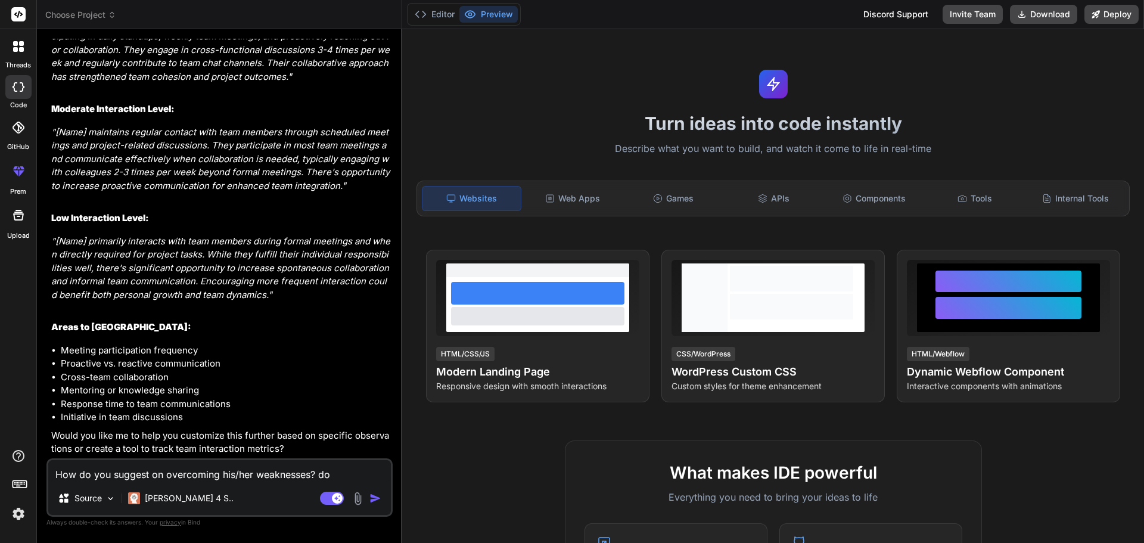
type textarea "How do you suggest on overcoming his/her weaknesses? do"
type textarea "x"
type textarea "How do you suggest on overcoming his/her weaknesses? do t"
type textarea "x"
type textarea "How do you suggest on overcoming his/her weaknesses? do th"
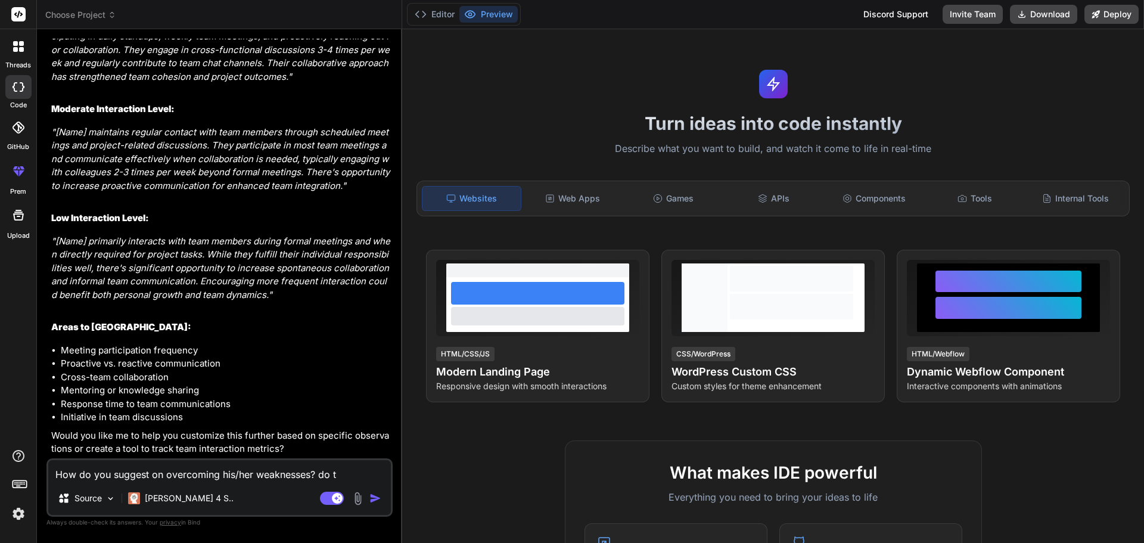
type textarea "x"
type textarea "How do you suggest on overcoming his/her weaknesses? do the"
type textarea "x"
type textarea "How do you suggest on overcoming his/her weaknesses? do the"
type textarea "x"
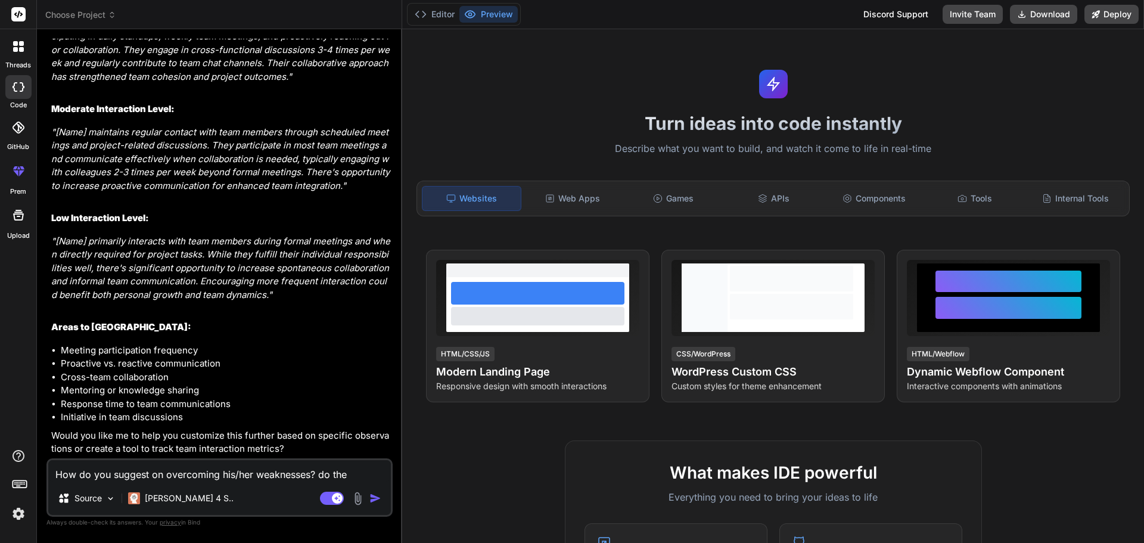
type textarea "How do you suggest on overcoming his/her weaknesses? do the s"
type textarea "x"
type textarea "How do you suggest on overcoming his/her weaknesses? do the sa"
type textarea "x"
type textarea "How do you suggest on overcoming his/her weaknesses? do the [PERSON_NAME]"
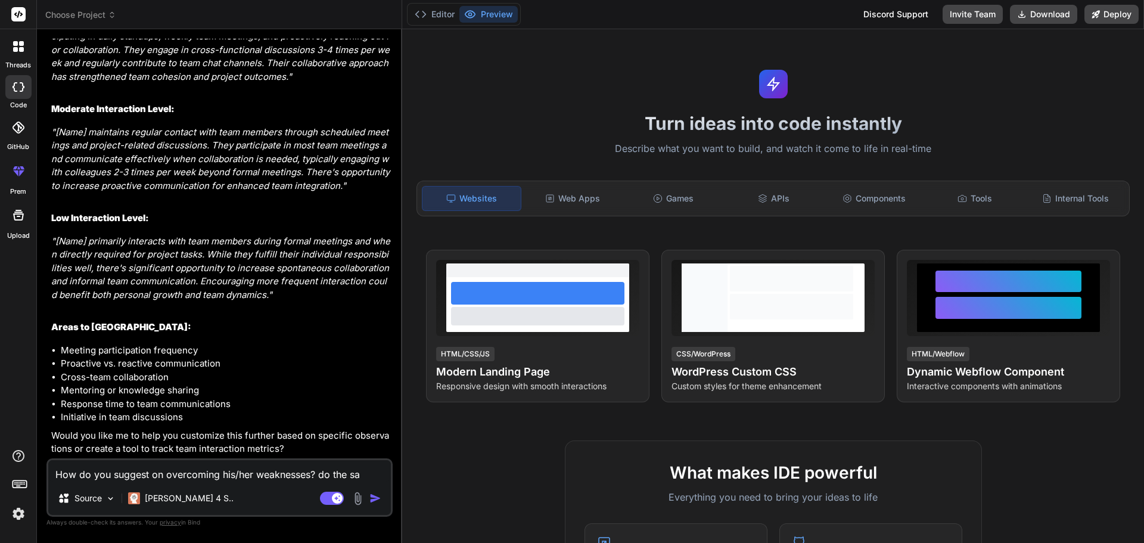
type textarea "x"
type textarea "How do you suggest on overcoming his/her weaknesses? do the same"
type textarea "x"
type textarea "How do you suggest on overcoming his/her weaknesses? do the same"
type textarea "x"
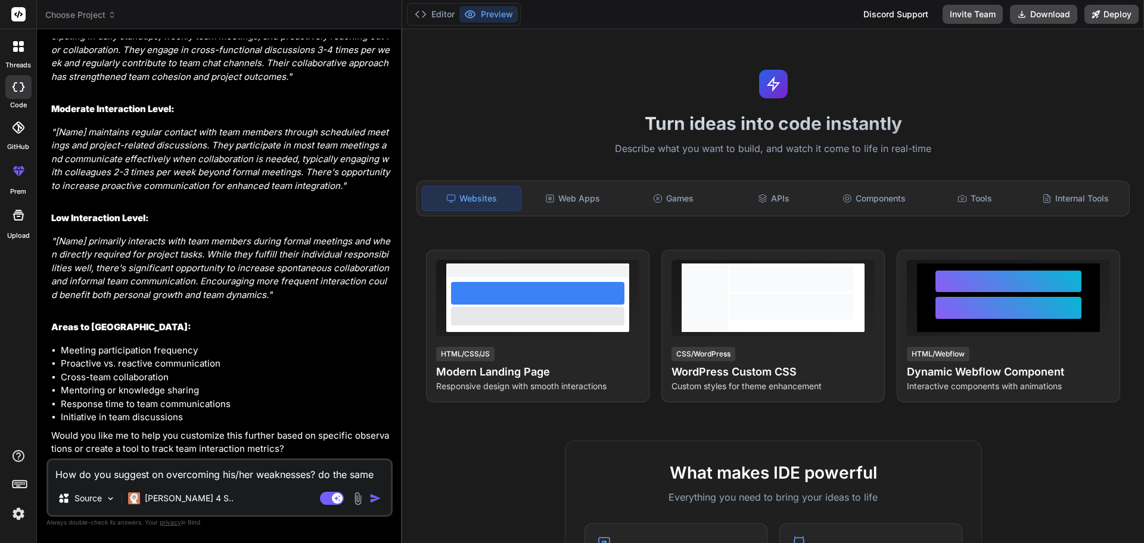
type textarea "How do you suggest on overcoming his/her weaknesses? do the same w"
type textarea "x"
type textarea "How do you suggest on overcoming his/her weaknesses? do the same wi"
type textarea "x"
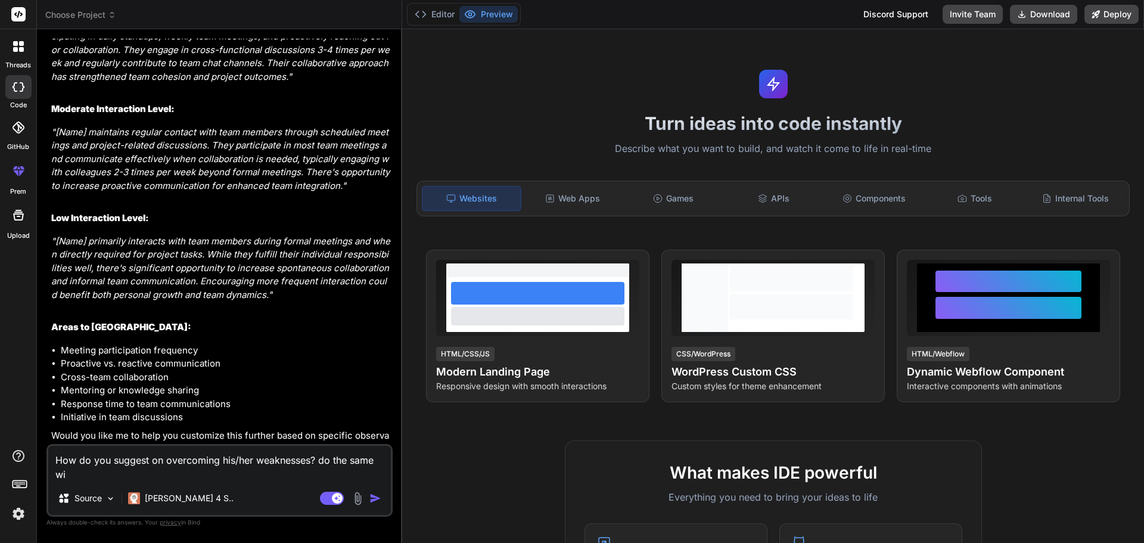
type textarea "How do you suggest on overcoming his/her weaknesses? do the same wit"
type textarea "x"
type textarea "How do you suggest on overcoming his/her weaknesses? do the same with"
type textarea "x"
type textarea "How do you suggest on overcoming his/her weaknesses? do the same with"
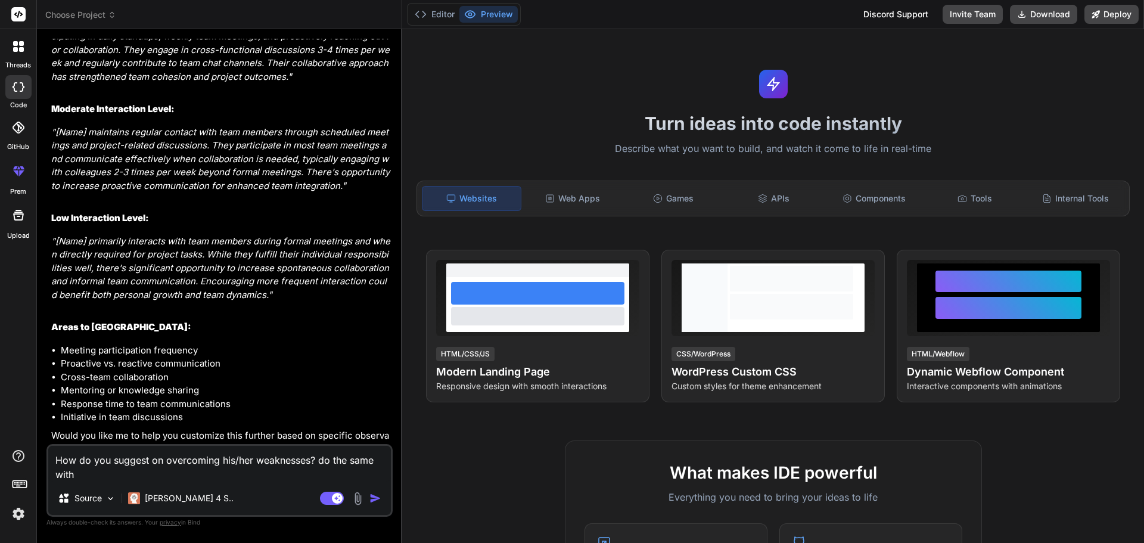
type textarea "x"
type textarea "How do you suggest on overcoming his/her weaknesses? do the same with i"
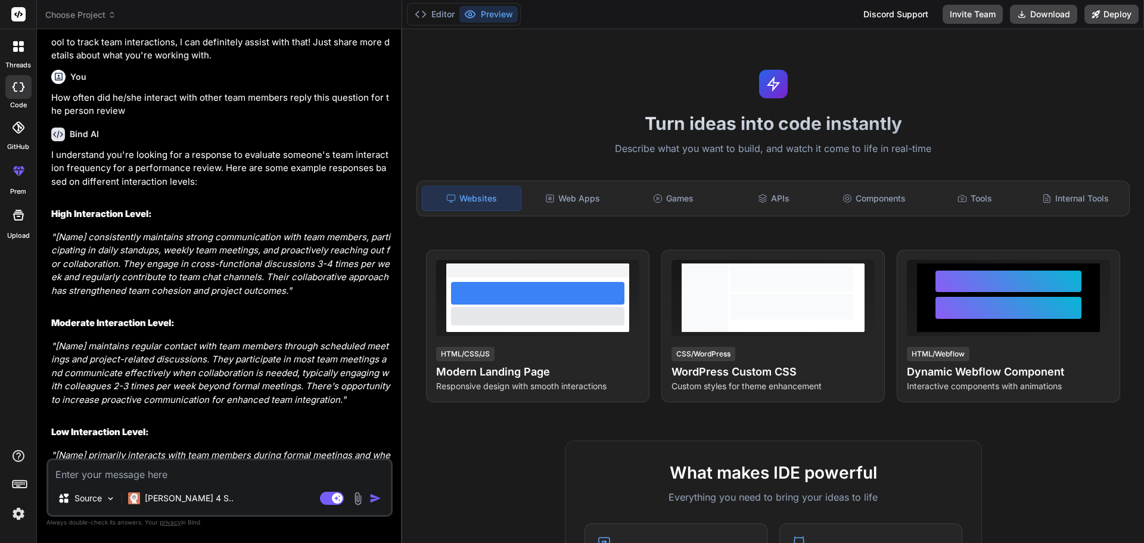
scroll to position [691, 0]
paste textarea "How do you suggest on overcoming his/her weaknesses? reply this for review for …"
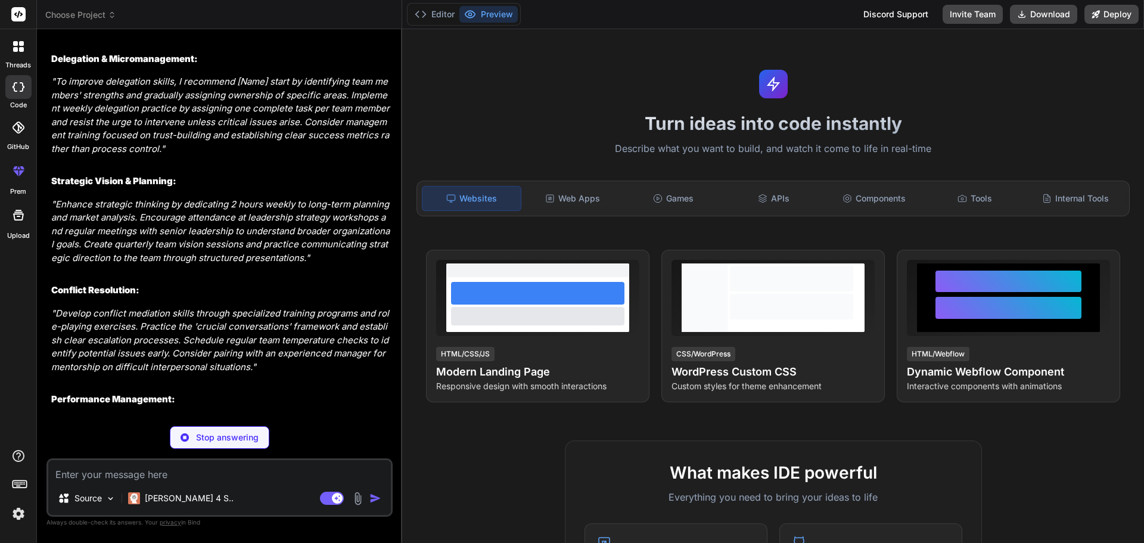
scroll to position [2241, 0]
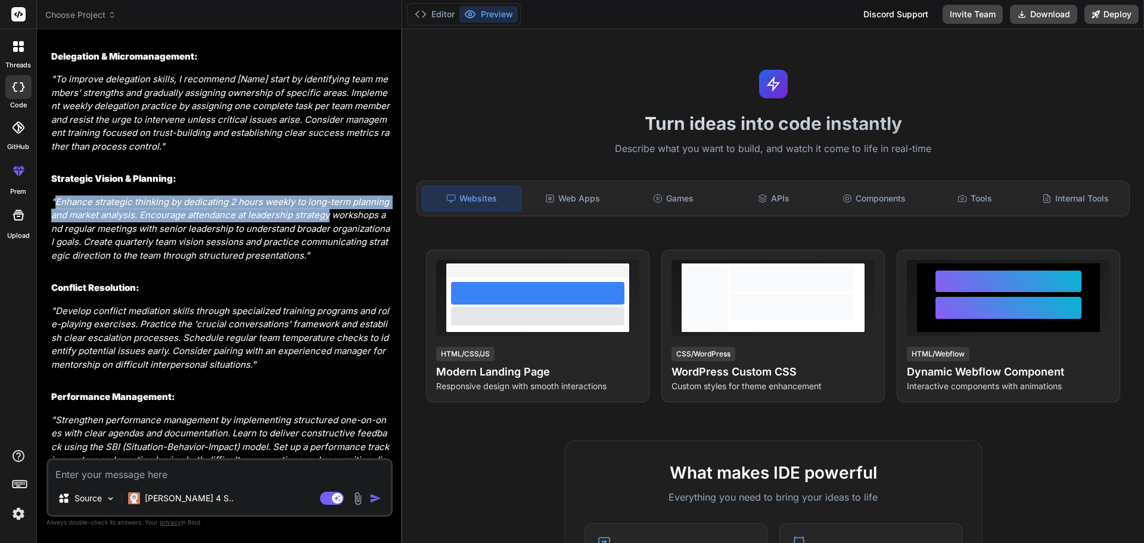
drag, startPoint x: 330, startPoint y: 215, endPoint x: 54, endPoint y: 202, distance: 276.7
click at [54, 202] on em ""Enhance strategic thinking by dedicating 2 hours weekly to long-term planning …" at bounding box center [221, 228] width 340 height 65
copy em "Enhance strategic thinking by dedicating 2 hours weekly to long-term planning a…"
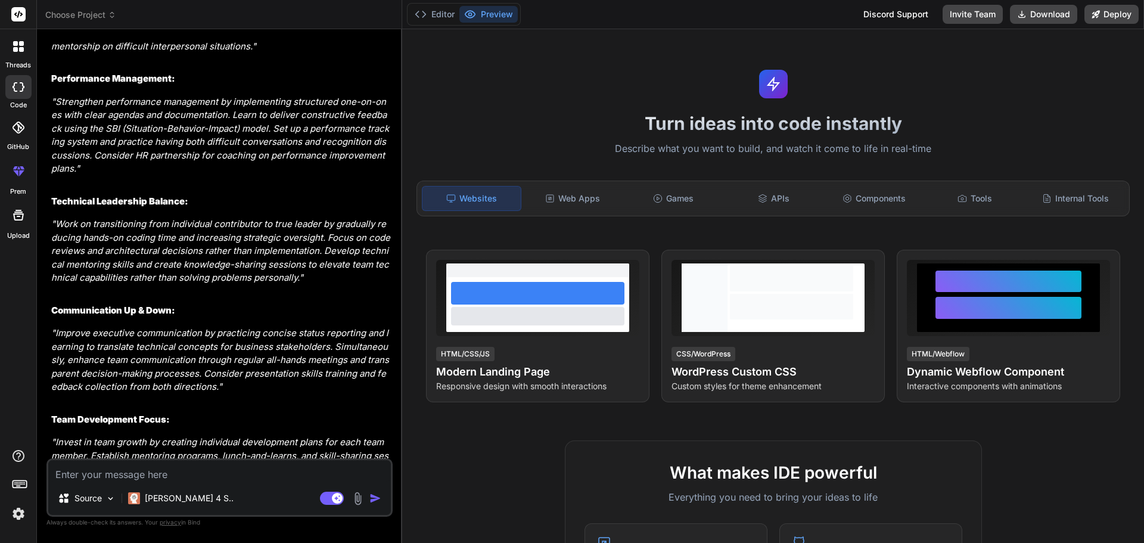
scroll to position [2624, 0]
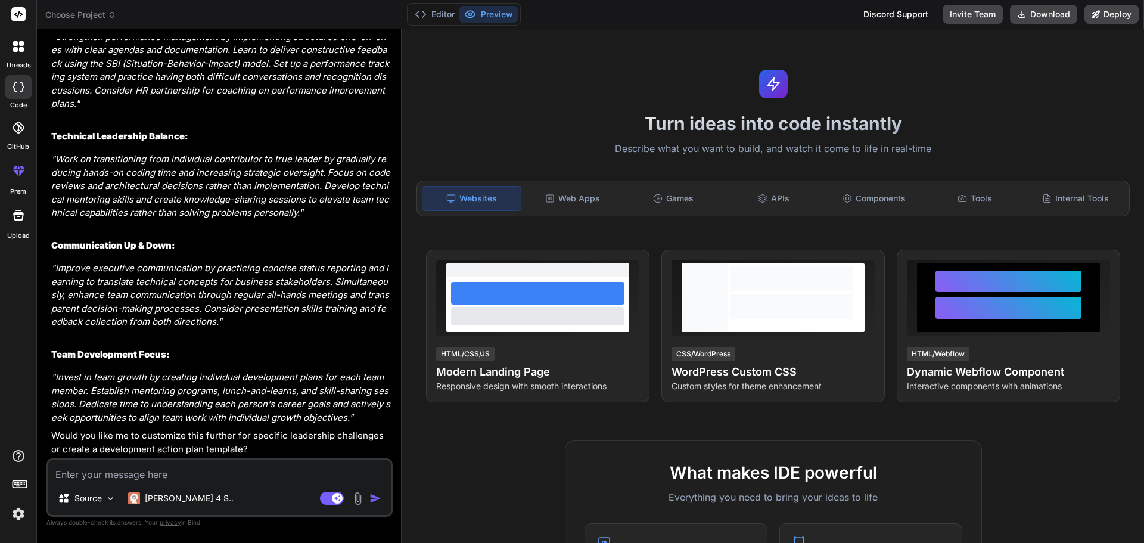
click at [71, 472] on textarea at bounding box center [219, 470] width 342 height 21
paste textarea "What is best thing you like about him/her?"
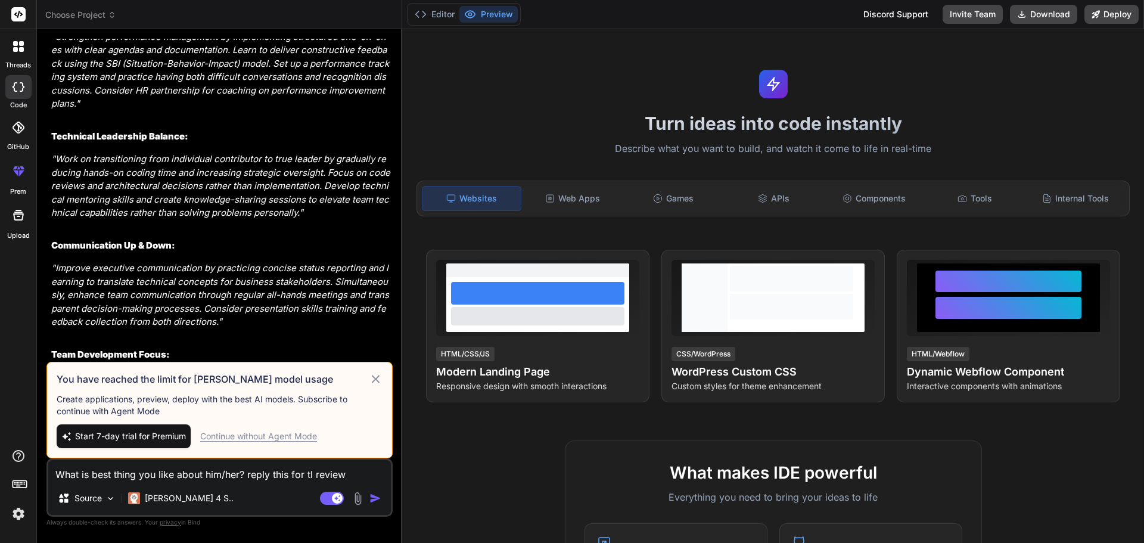
click at [282, 435] on div "Continue without Agent Mode" at bounding box center [258, 436] width 117 height 12
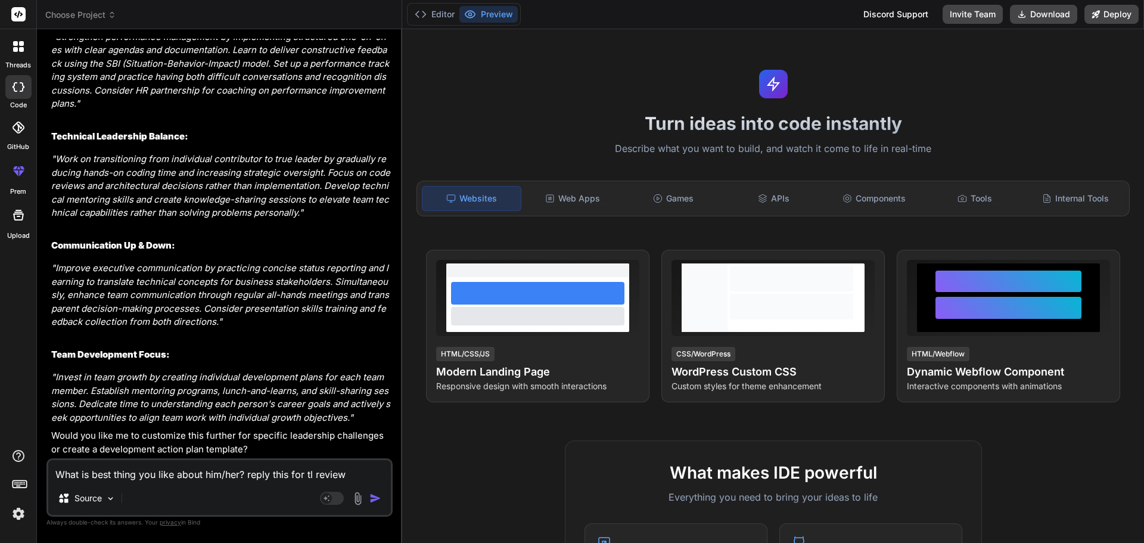
click at [307, 475] on textarea "What is best thing you like about him/her? reply this for tl review" at bounding box center [219, 470] width 342 height 21
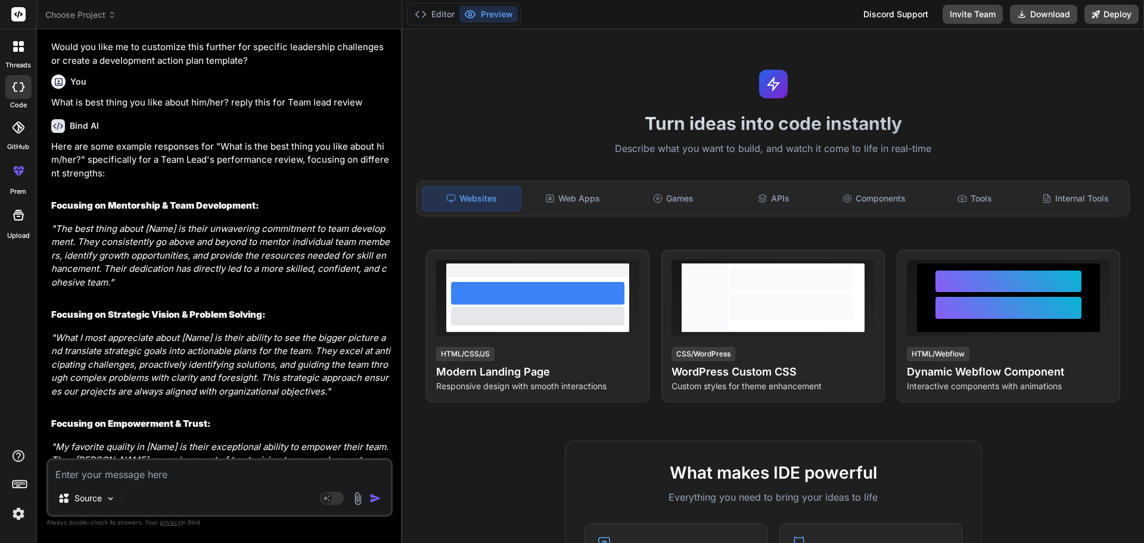
scroll to position [3046, 0]
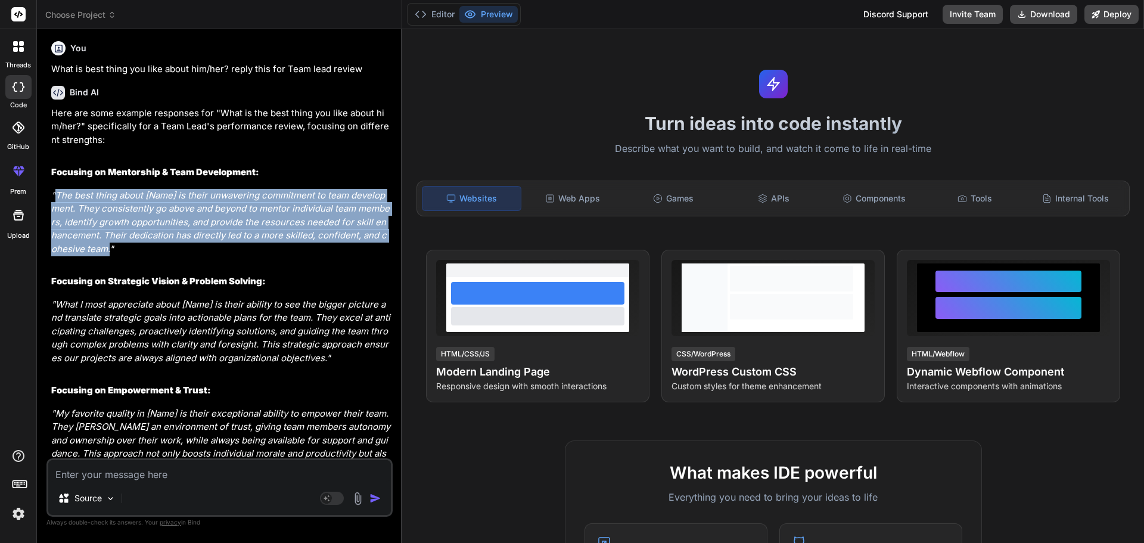
drag, startPoint x: 58, startPoint y: 194, endPoint x: 101, endPoint y: 244, distance: 65.9
click at [101, 244] on em ""The best thing about [Name] is their unwavering commitment to team development…" at bounding box center [220, 221] width 338 height 65
copy em "The best thing about [Name] is their unwavering commitment to team development.…"
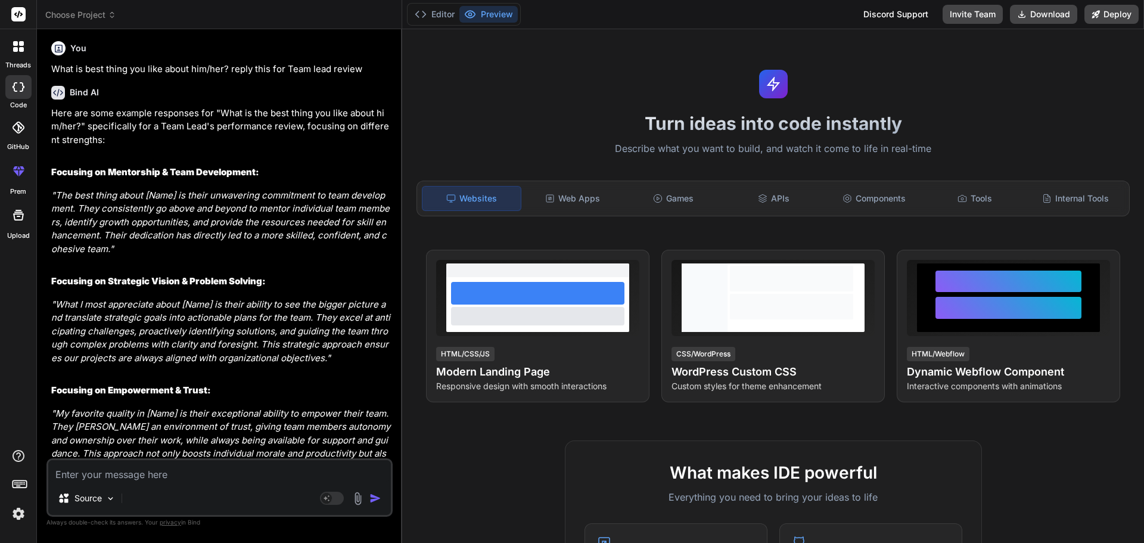
click at [152, 472] on textarea at bounding box center [219, 470] width 342 height 21
paste textarea "Any general comment."
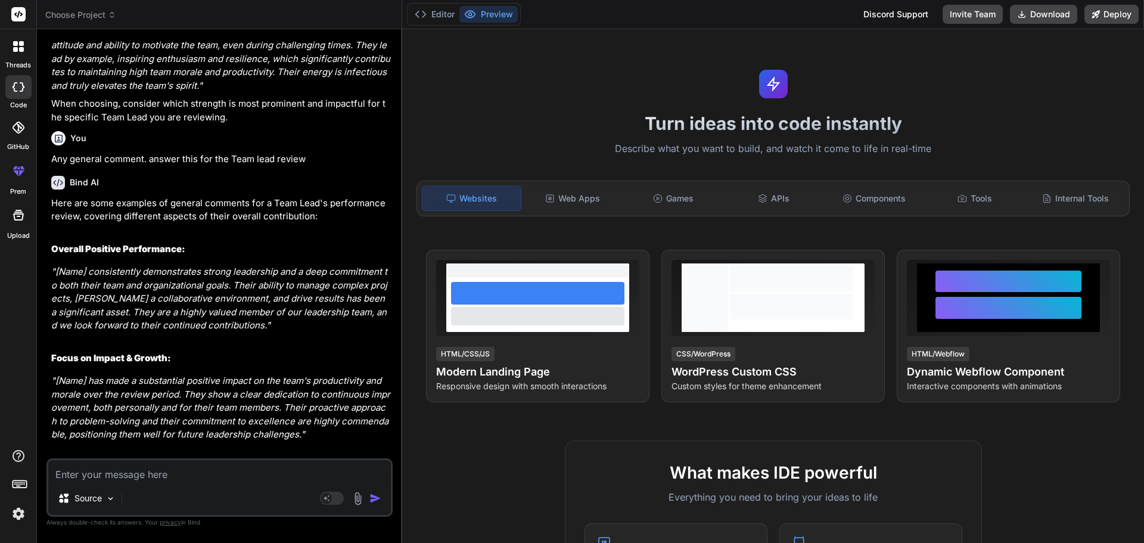
scroll to position [3705, 0]
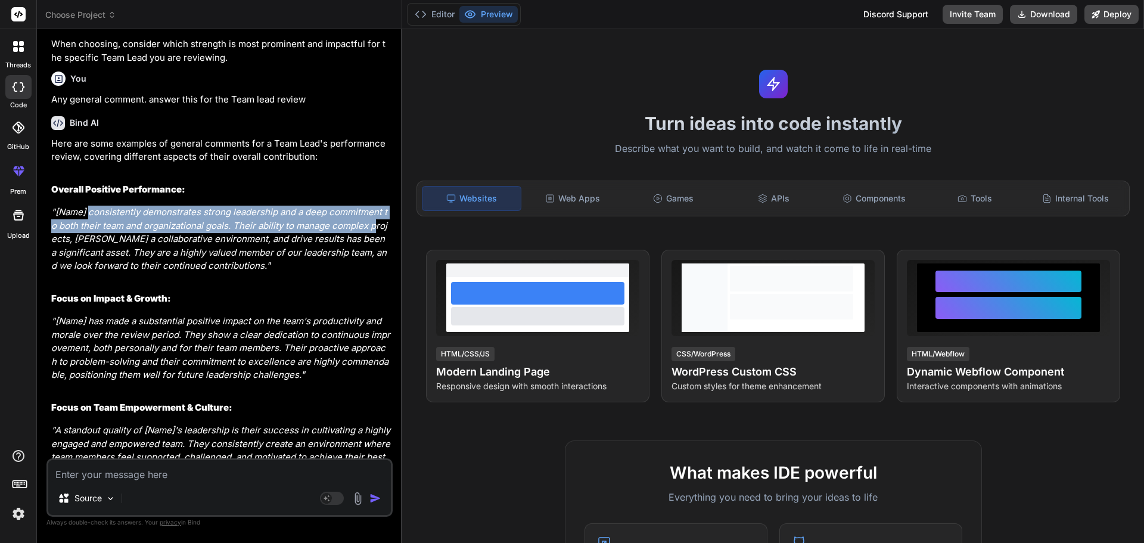
drag, startPoint x: 89, startPoint y: 216, endPoint x: 374, endPoint y: 224, distance: 285.4
click at [374, 224] on em ""[Name] consistently demonstrates strong leadership and a deep commitment to bo…" at bounding box center [219, 238] width 336 height 65
click at [358, 230] on em ""[Name] consistently demonstrates strong leadership and a deep commitment to bo…" at bounding box center [219, 238] width 336 height 65
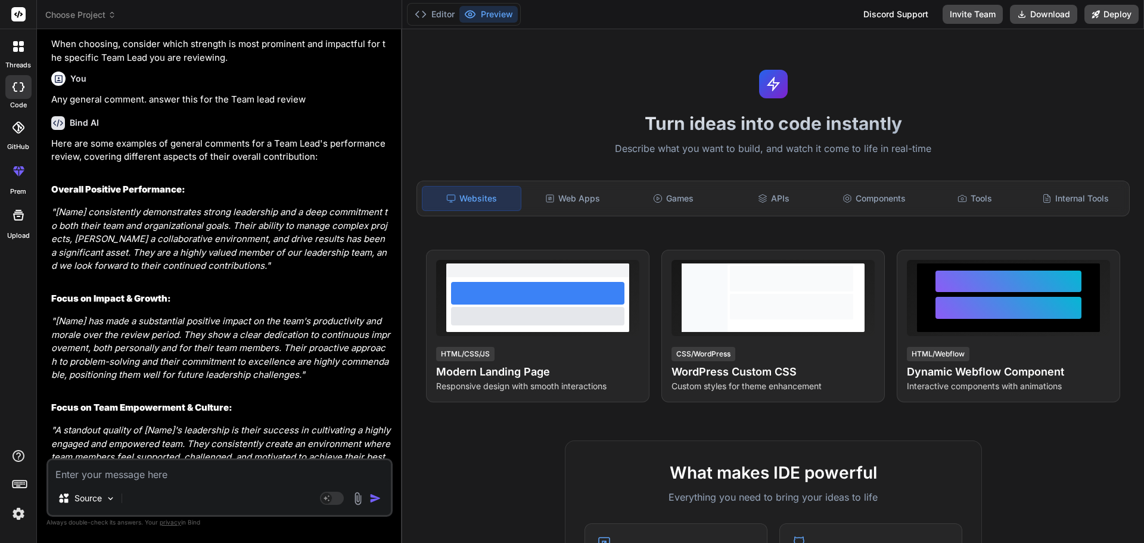
click at [381, 225] on em ""[Name] consistently demonstrates strong leadership and a deep commitment to bo…" at bounding box center [219, 238] width 336 height 65
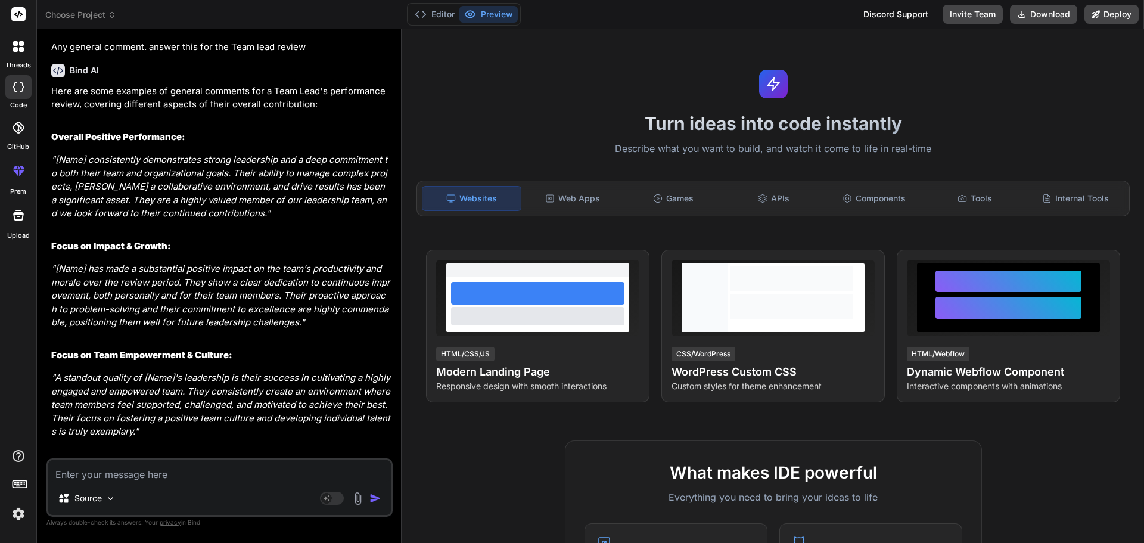
scroll to position [3764, 0]
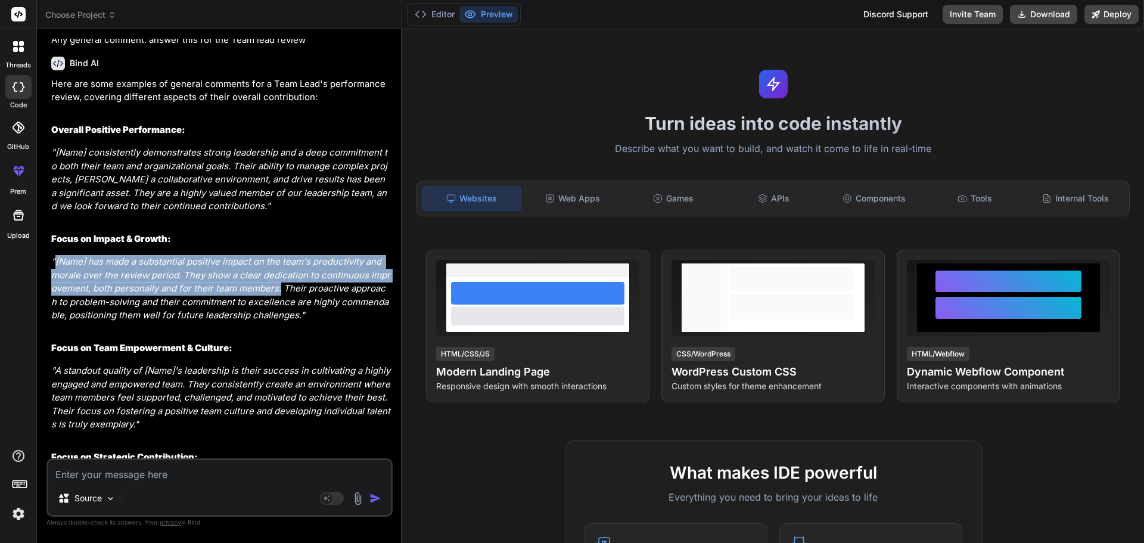
drag, startPoint x: 280, startPoint y: 290, endPoint x: 54, endPoint y: 250, distance: 229.9
click at [54, 250] on div "Here are some examples of general comments for a Team Lead's performance review…" at bounding box center [220, 385] width 339 height 617
copy em "[Name] has made a substantial positive impact on the team's productivity and mo…"
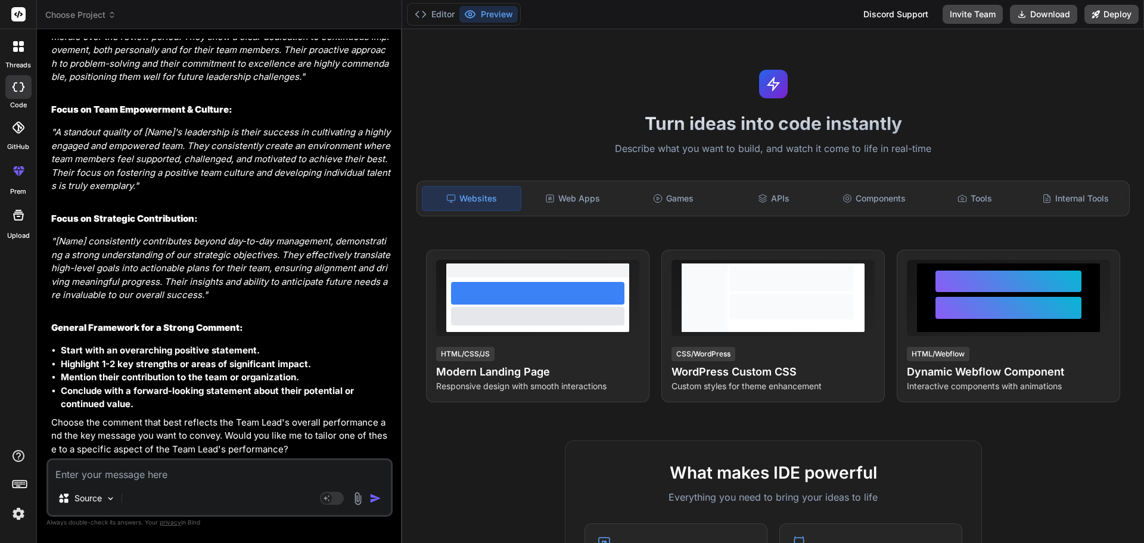
click at [152, 473] on textarea at bounding box center [219, 470] width 342 height 21
paste textarea "Strong Point (Technical/NonTechnical)"
click at [56, 475] on textarea "Strong Point (Technical/NonTechnical)" at bounding box center [219, 470] width 342 height 21
click at [56, 473] on textarea "Strong Point (Technical/NonTechnical)" at bounding box center [219, 470] width 342 height 21
click at [248, 468] on textarea "Strong Point (Technical/NonTechnical)" at bounding box center [219, 470] width 342 height 21
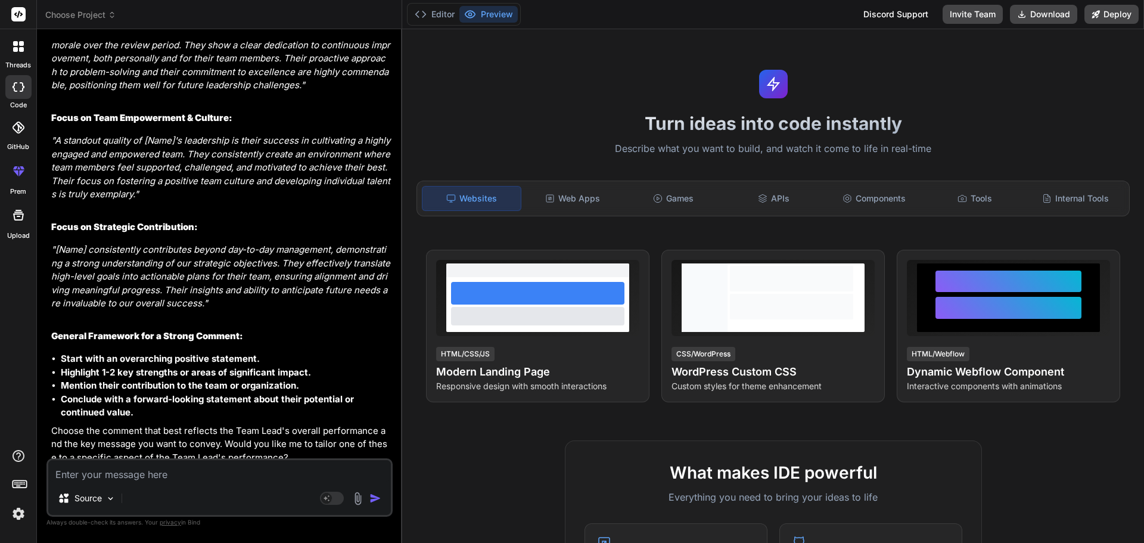
scroll to position [4126, 0]
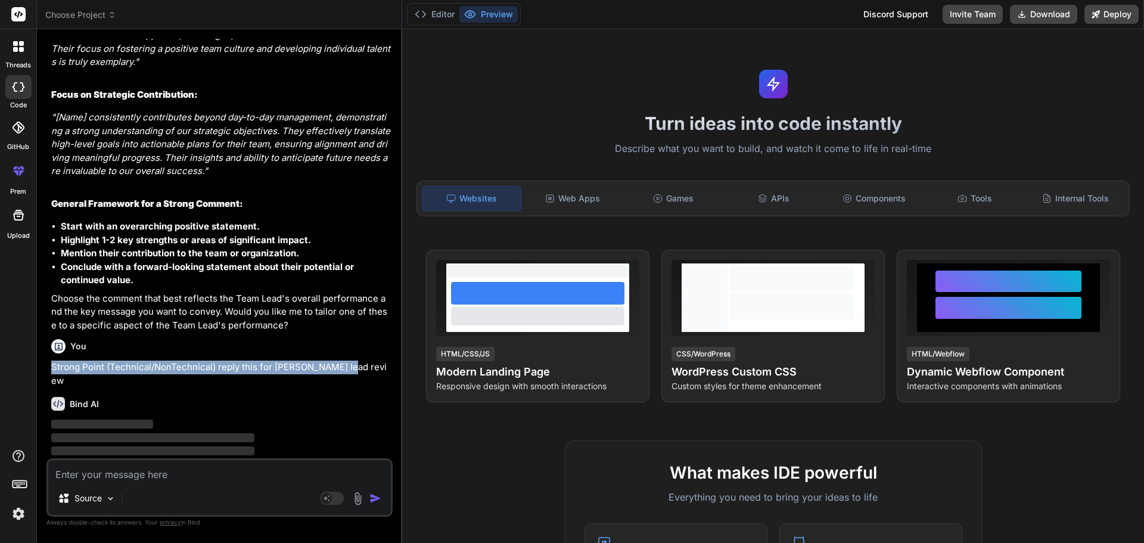
drag, startPoint x: 51, startPoint y: 369, endPoint x: 347, endPoint y: 366, distance: 296.6
click at [347, 366] on div "You hello Bind AI Hello! I'm Bind AI, your expert software development assistan…" at bounding box center [221, 248] width 344 height 419
copy p "Strong Point (Technical/NonTechnical) reply this for [PERSON_NAME] lead review"
click at [156, 464] on textarea at bounding box center [219, 470] width 342 height 21
paste textarea "Strong Point (Technical/NonTechnical) reply this for [PERSON_NAME] lead review"
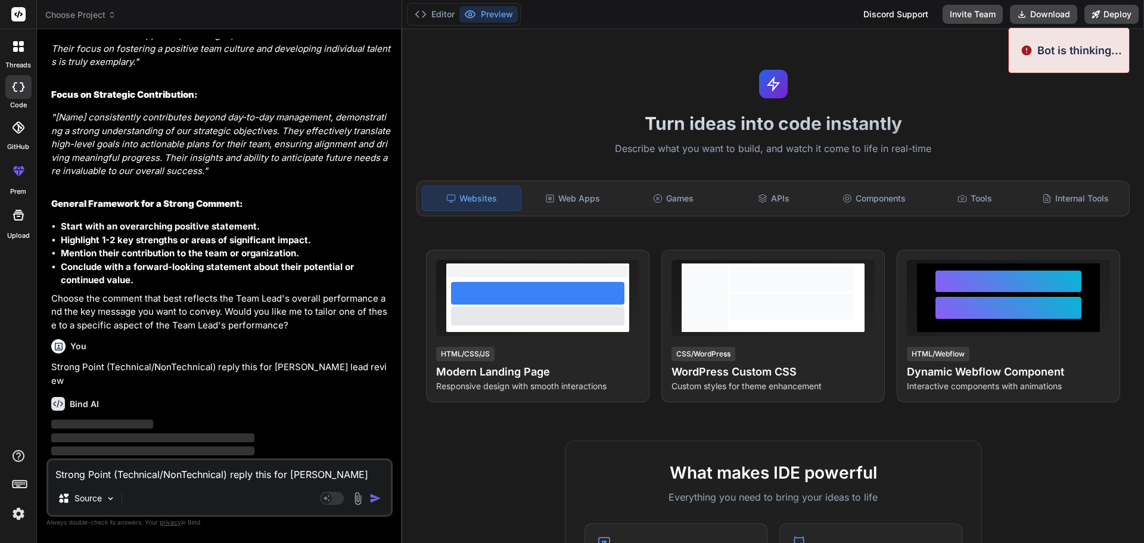
click at [378, 494] on img "button" at bounding box center [375, 498] width 12 height 12
click at [376, 496] on img "button" at bounding box center [375, 498] width 12 height 12
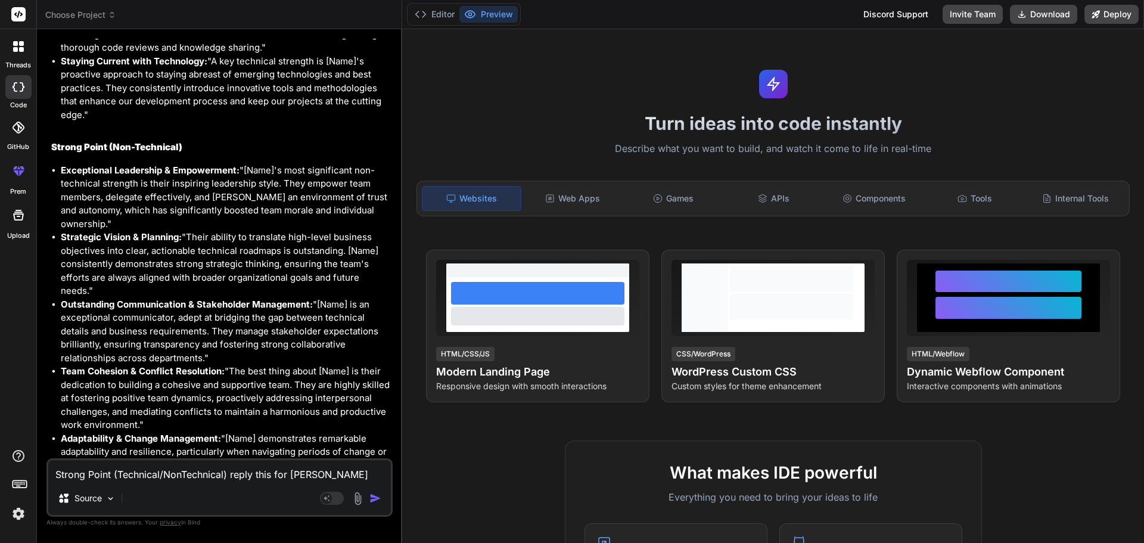
scroll to position [4782, 0]
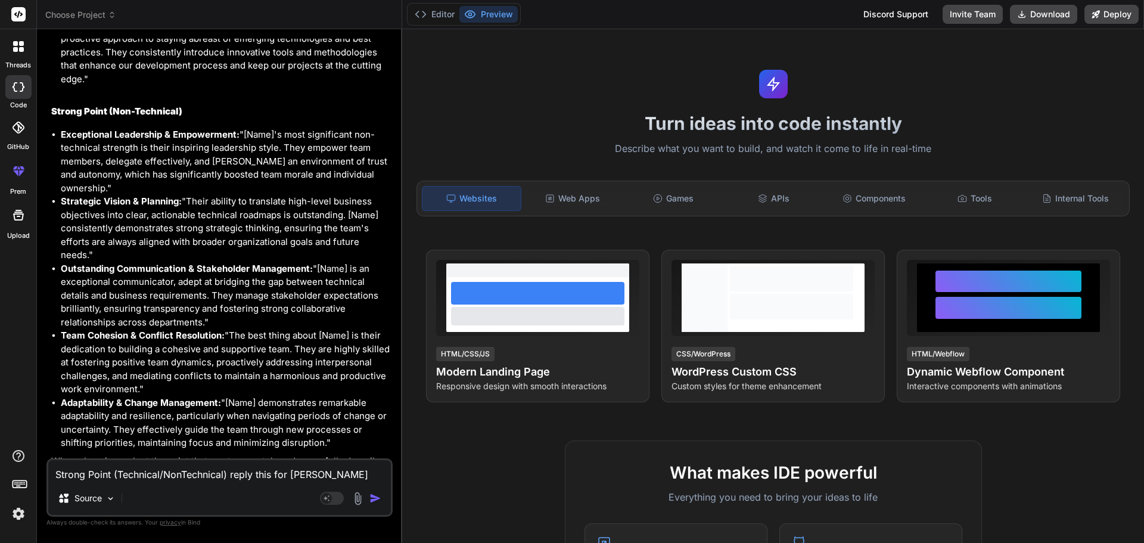
drag, startPoint x: 318, startPoint y: 257, endPoint x: 331, endPoint y: 306, distance: 51.0
click at [331, 306] on li "Outstanding Communication & Stakeholder Management: "[Name] is an exceptional c…" at bounding box center [225, 295] width 329 height 67
copy li "[Name] is an exceptional communicator, adept at bridging the gap between techni…"
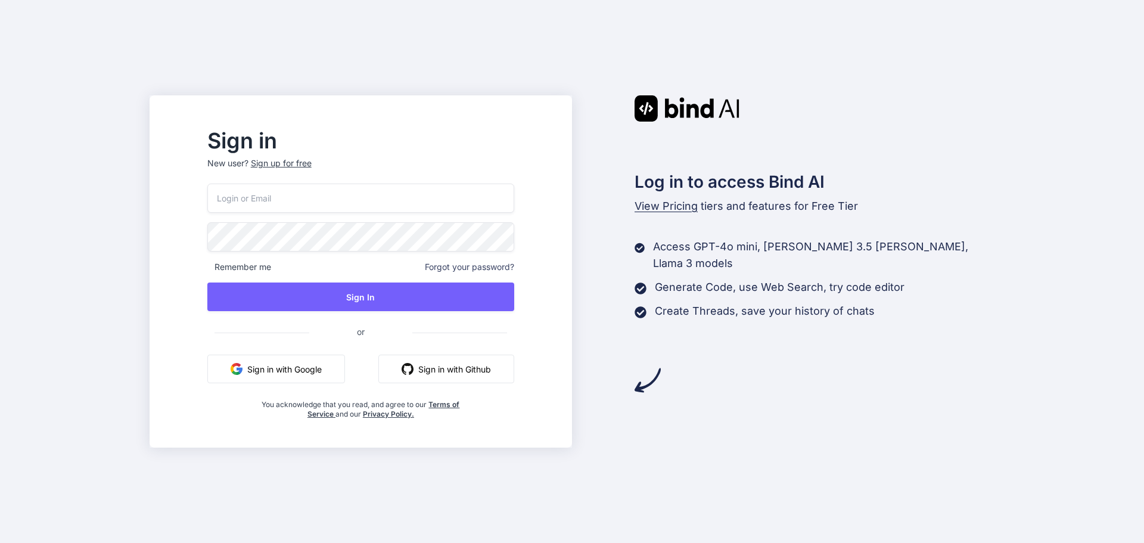
click at [366, 196] on input "email" at bounding box center [360, 197] width 307 height 29
type input "prutreratellou-9496@yopmail.com"
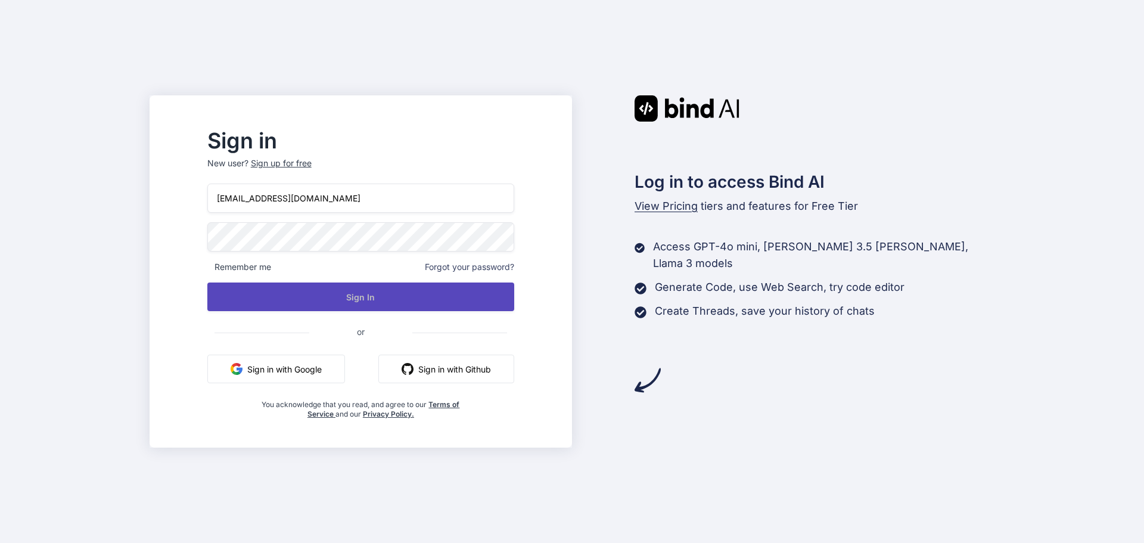
click at [367, 295] on button "Sign In" at bounding box center [360, 296] width 307 height 29
